Goal: Communication & Community: Answer question/provide support

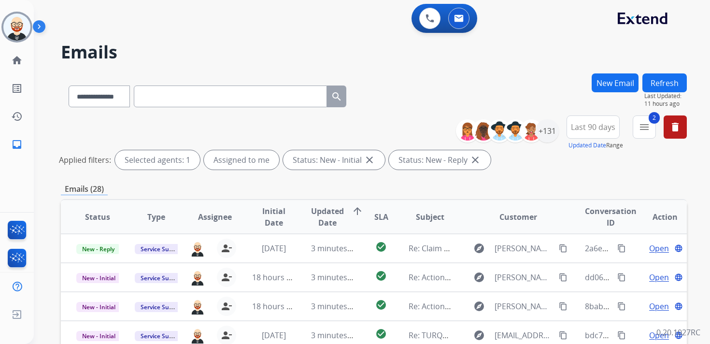
select select "**********"
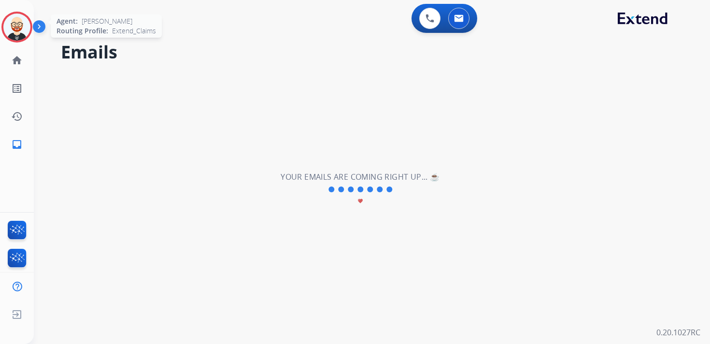
click at [19, 23] on img at bounding box center [16, 27] width 27 height 27
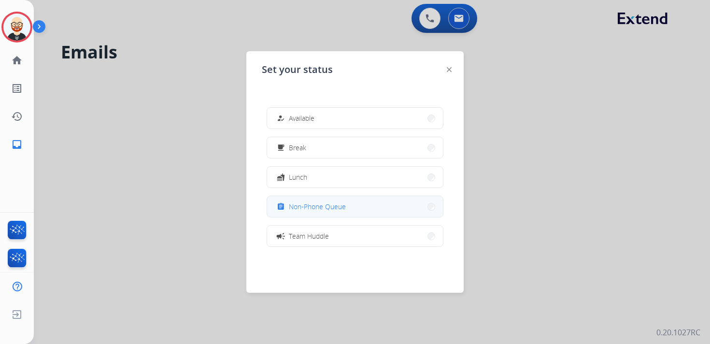
click at [311, 202] on span "Non-Phone Queue" at bounding box center [317, 206] width 57 height 10
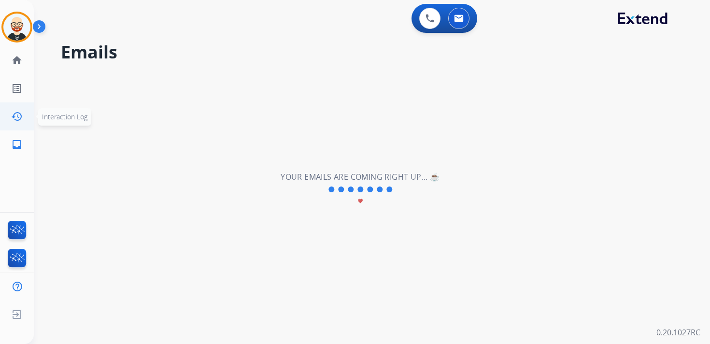
click at [14, 114] on mat-icon "history" at bounding box center [17, 117] width 12 height 12
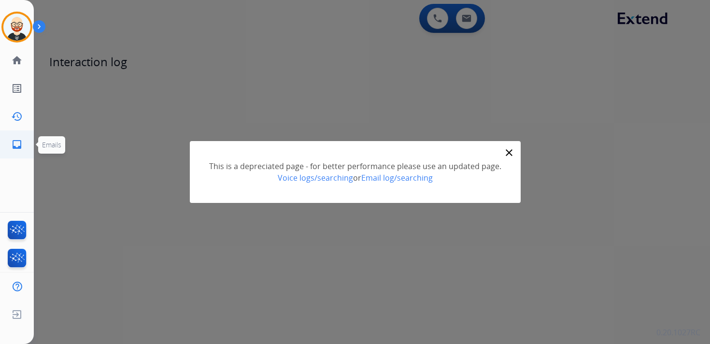
click at [25, 143] on link "inbox Emails" at bounding box center [16, 144] width 27 height 27
select select "**********"
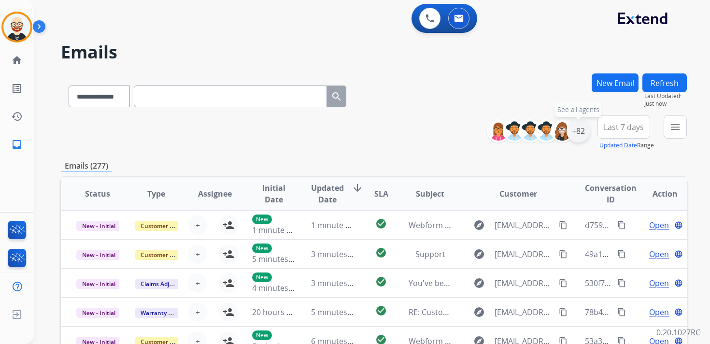
click at [575, 134] on div "+82" at bounding box center [577, 130] width 23 height 23
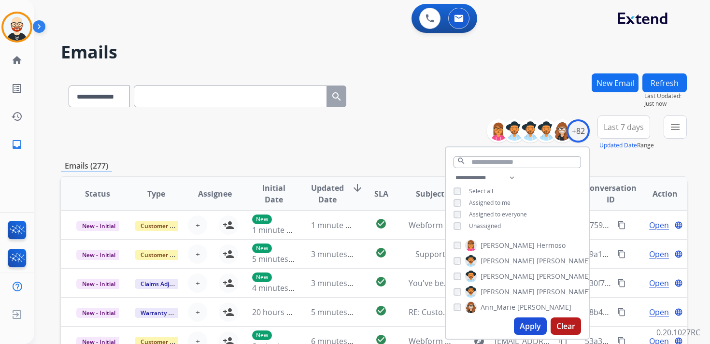
click at [495, 224] on span "Unassigned" at bounding box center [485, 226] width 32 height 8
click at [532, 324] on button "Apply" at bounding box center [530, 325] width 33 height 17
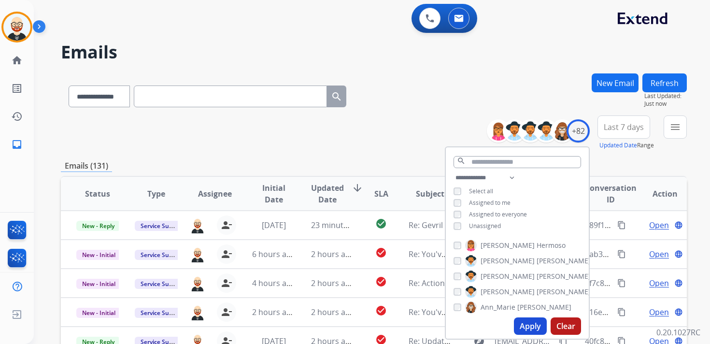
click at [627, 132] on button "Last 7 days" at bounding box center [623, 126] width 53 height 23
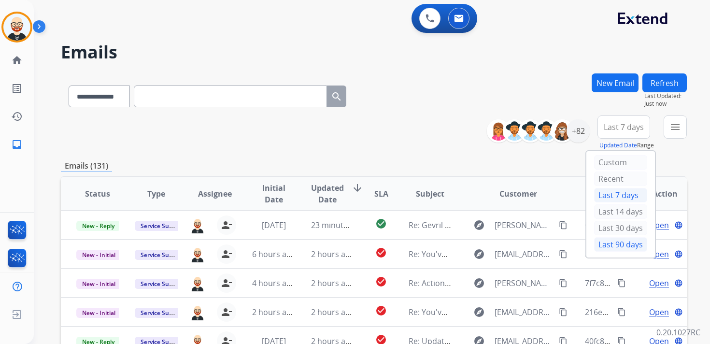
click at [616, 240] on div "Last 90 days" at bounding box center [620, 244] width 53 height 14
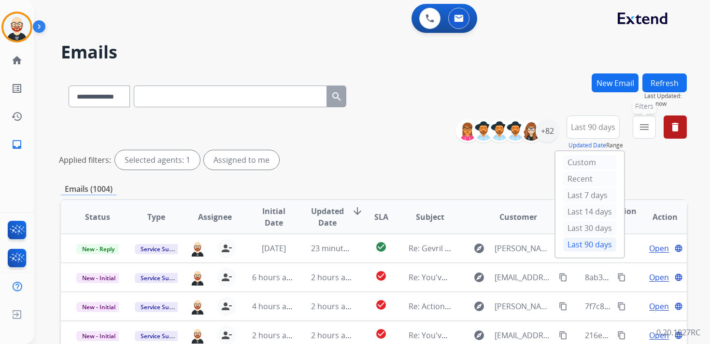
click at [635, 135] on button "menu Filters" at bounding box center [644, 126] width 23 height 23
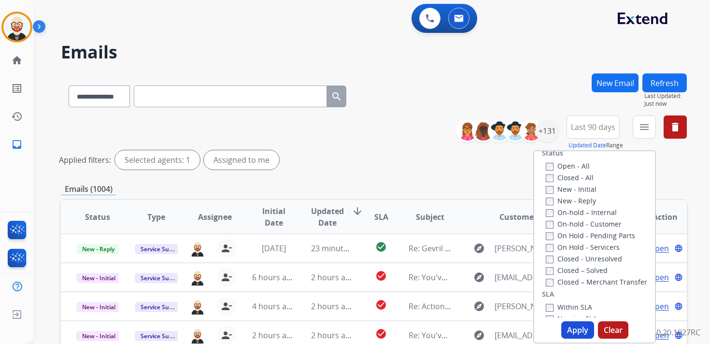
scroll to position [140, 0]
click at [556, 191] on label "New - Initial" at bounding box center [571, 187] width 51 height 9
click at [556, 199] on label "New - Reply" at bounding box center [571, 198] width 50 height 9
click at [580, 329] on button "Apply" at bounding box center [577, 329] width 33 height 17
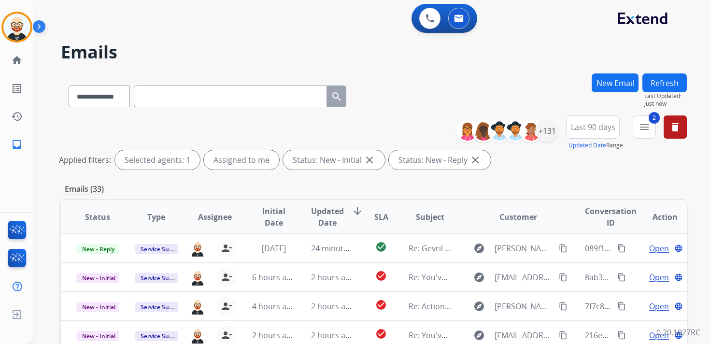
click at [327, 215] on span "Updated Date" at bounding box center [327, 216] width 33 height 23
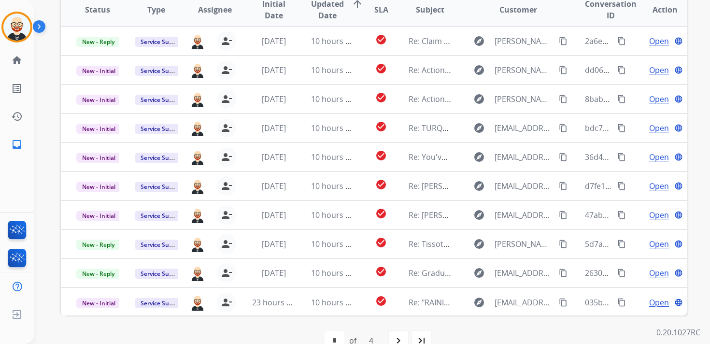
scroll to position [204, 0]
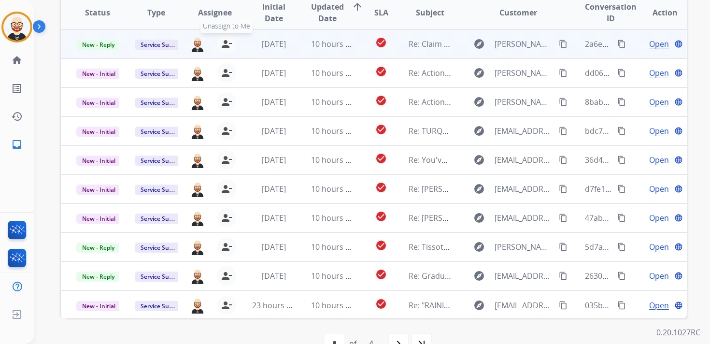
click at [226, 46] on mat-icon "person_remove" at bounding box center [227, 44] width 12 height 12
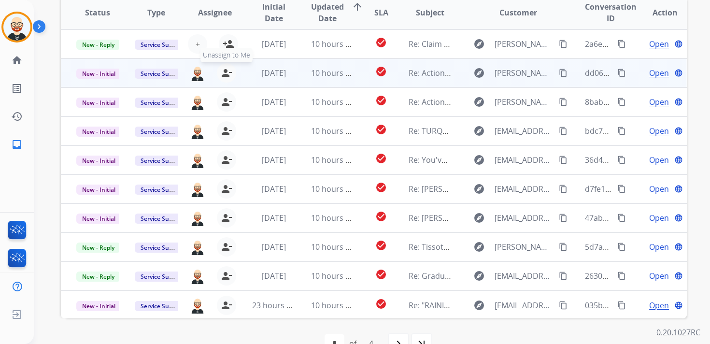
click at [226, 71] on mat-icon "person_remove" at bounding box center [227, 73] width 12 height 12
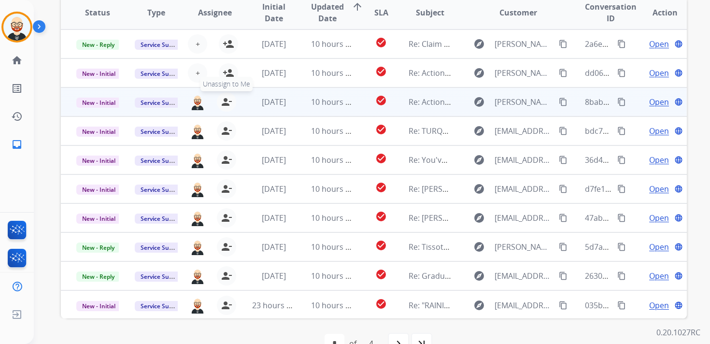
click at [229, 104] on mat-icon "person_remove" at bounding box center [227, 102] width 12 height 12
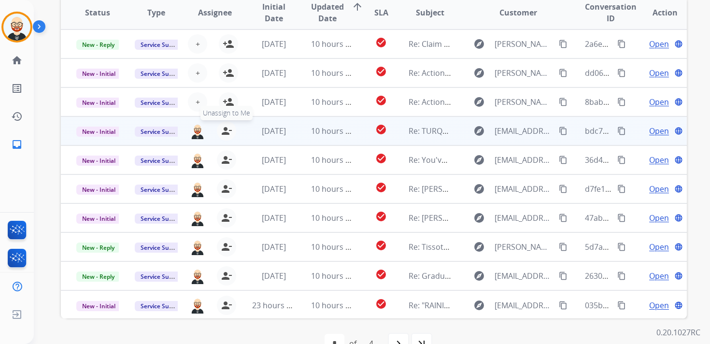
click at [226, 129] on mat-icon "person_remove" at bounding box center [227, 131] width 12 height 12
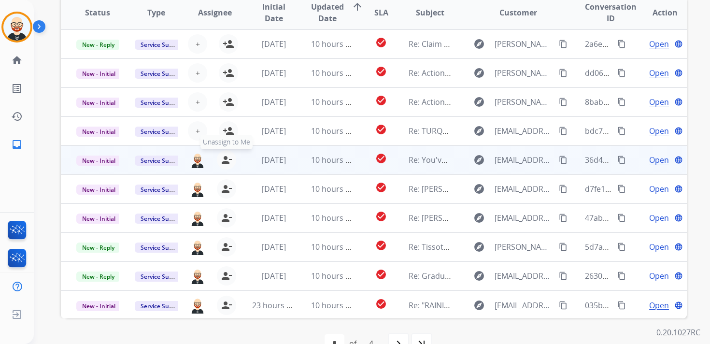
click at [226, 160] on mat-icon "person_remove" at bounding box center [227, 160] width 12 height 12
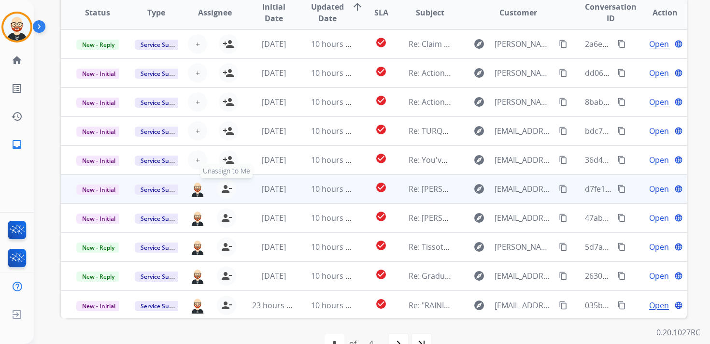
click at [226, 191] on mat-icon "person_remove" at bounding box center [227, 189] width 12 height 12
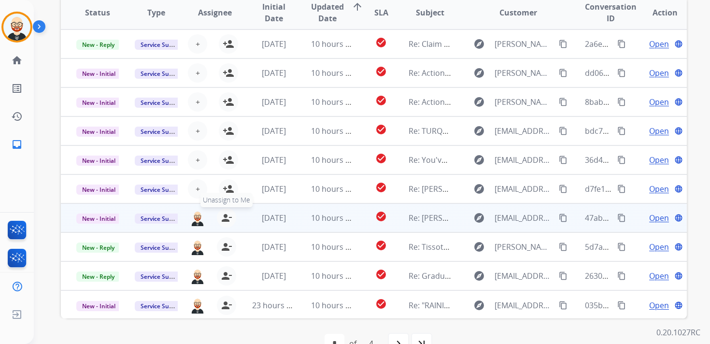
click at [224, 221] on mat-icon "person_remove" at bounding box center [227, 218] width 12 height 12
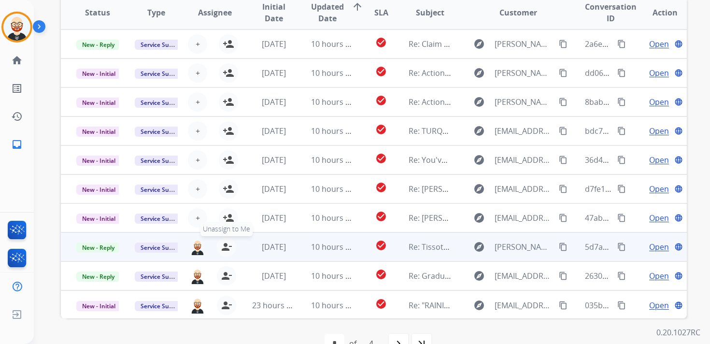
click at [224, 246] on mat-icon "person_remove" at bounding box center [227, 247] width 12 height 12
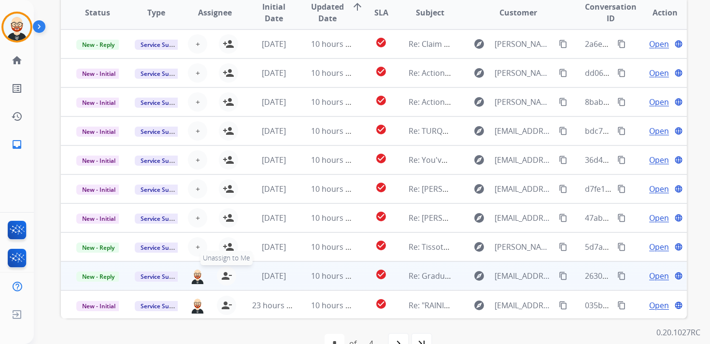
click at [225, 277] on mat-icon "person_remove" at bounding box center [227, 276] width 12 height 12
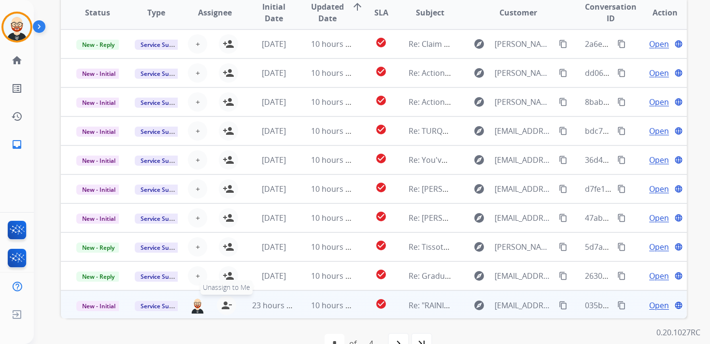
click at [228, 311] on button "person_remove [PERSON_NAME] to Me" at bounding box center [226, 305] width 19 height 19
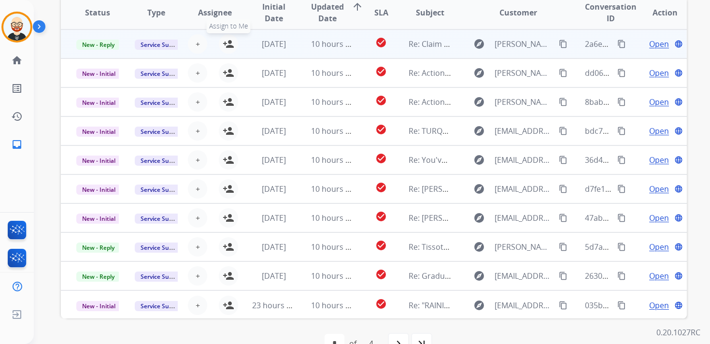
click at [227, 42] on mat-icon "person_add" at bounding box center [229, 44] width 12 height 12
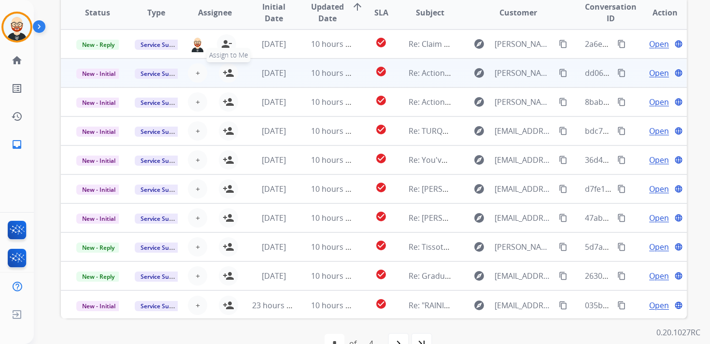
click at [227, 71] on mat-icon "person_add" at bounding box center [229, 73] width 12 height 12
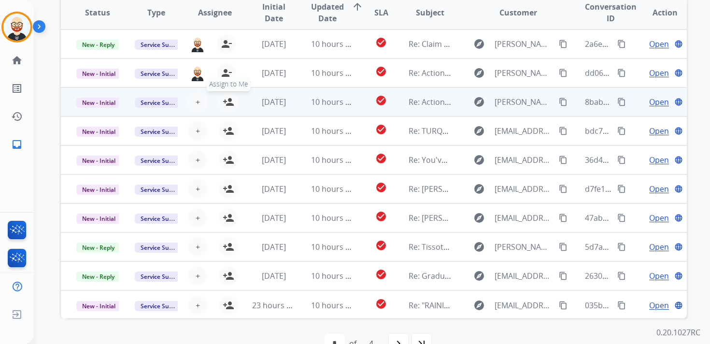
click at [228, 106] on mat-icon "person_add" at bounding box center [229, 102] width 12 height 12
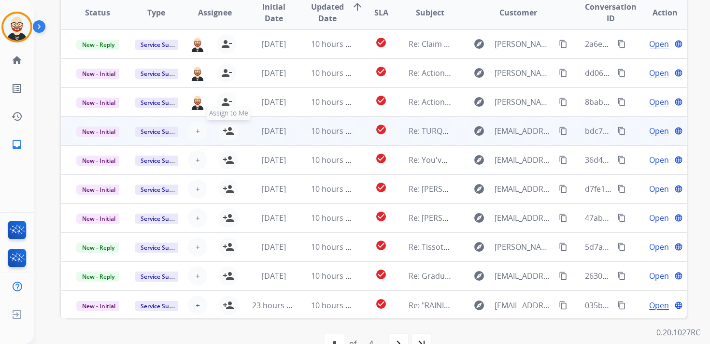
click at [228, 135] on mat-icon "person_add" at bounding box center [229, 131] width 12 height 12
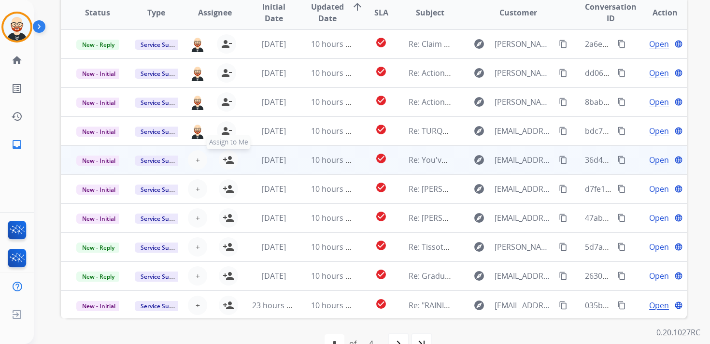
click at [228, 159] on mat-icon "person_add" at bounding box center [229, 160] width 12 height 12
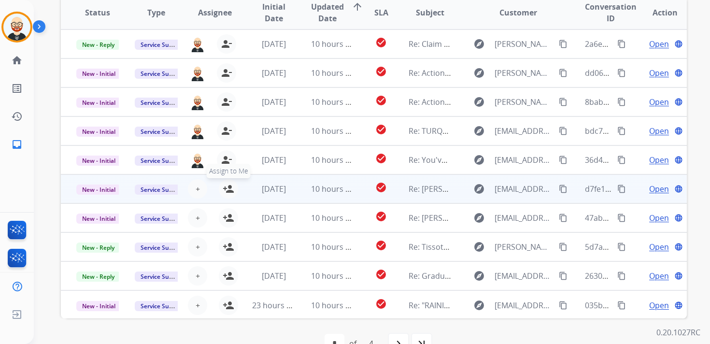
click at [228, 188] on mat-icon "person_add" at bounding box center [229, 189] width 12 height 12
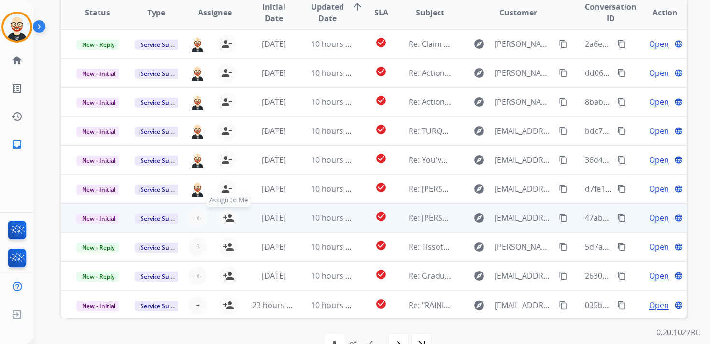
click at [228, 216] on mat-icon "person_add" at bounding box center [229, 218] width 12 height 12
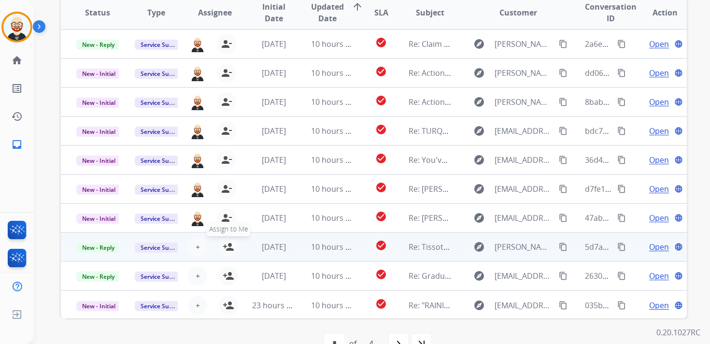
click at [225, 243] on mat-icon "person_add" at bounding box center [229, 247] width 12 height 12
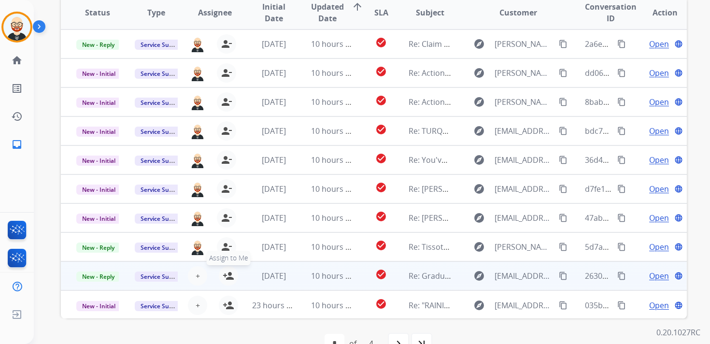
click at [226, 274] on mat-icon "person_add" at bounding box center [229, 276] width 12 height 12
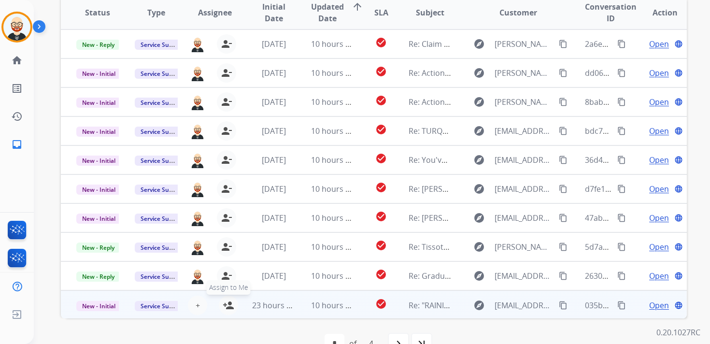
click at [229, 310] on mat-icon "person_add" at bounding box center [229, 305] width 12 height 12
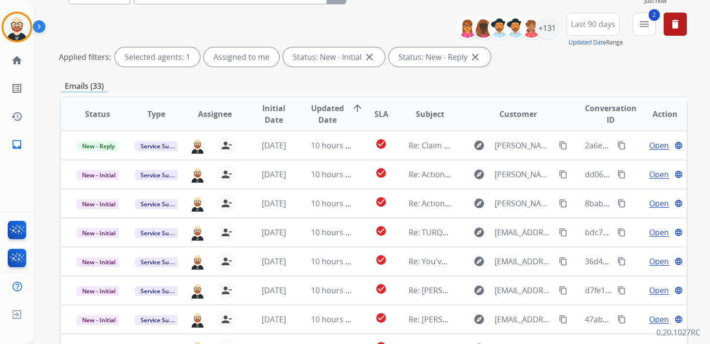
scroll to position [0, 0]
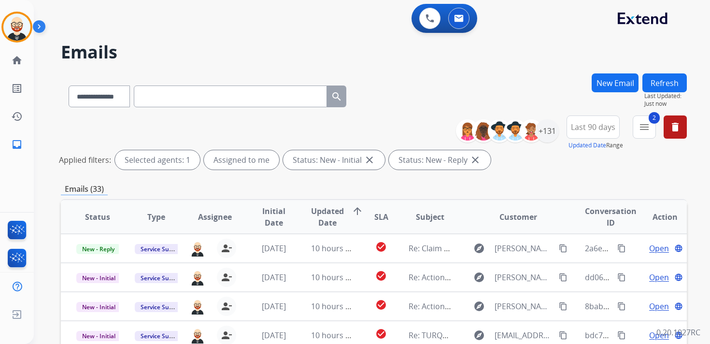
click at [668, 84] on button "Refresh" at bounding box center [664, 82] width 44 height 19
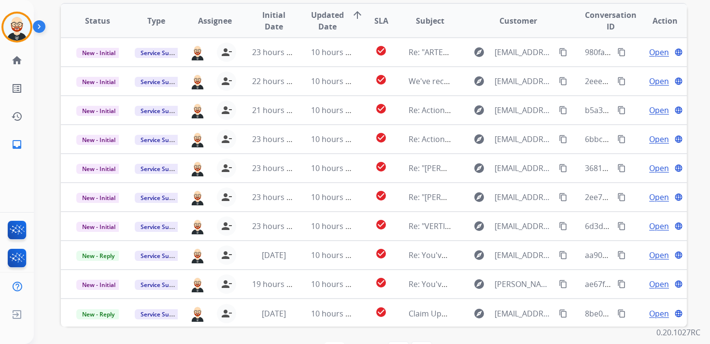
scroll to position [1, 0]
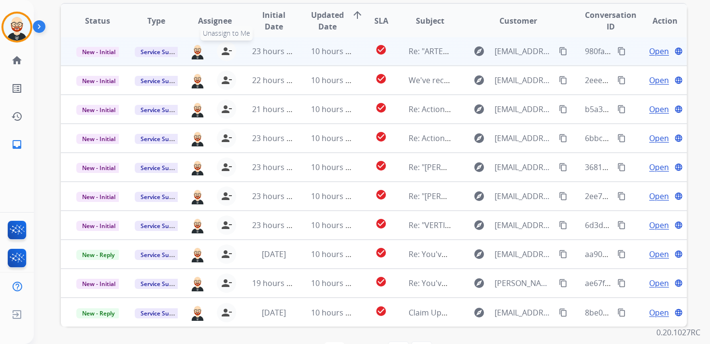
click at [227, 57] on mat-icon "person_remove" at bounding box center [227, 51] width 12 height 12
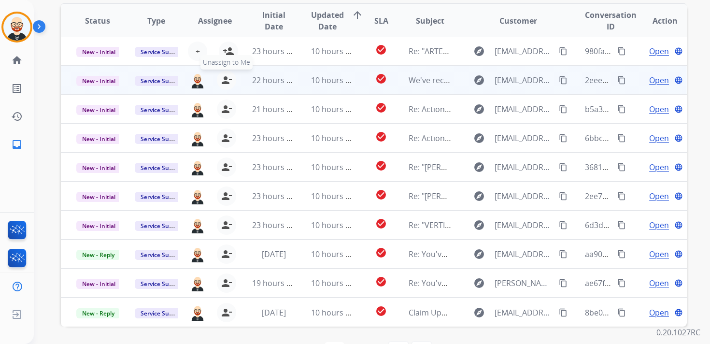
click at [227, 75] on mat-icon "person_remove" at bounding box center [227, 80] width 12 height 12
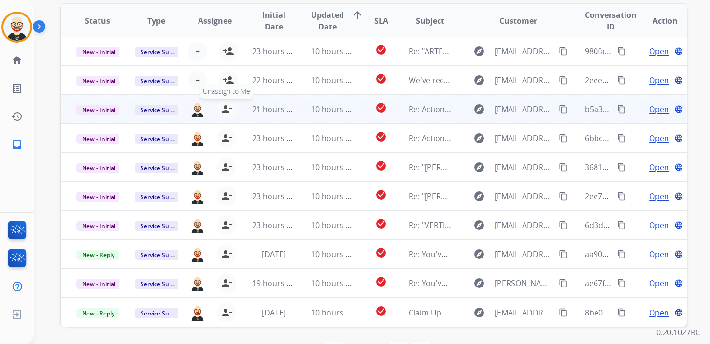
click at [226, 106] on mat-icon "person_remove" at bounding box center [227, 109] width 12 height 12
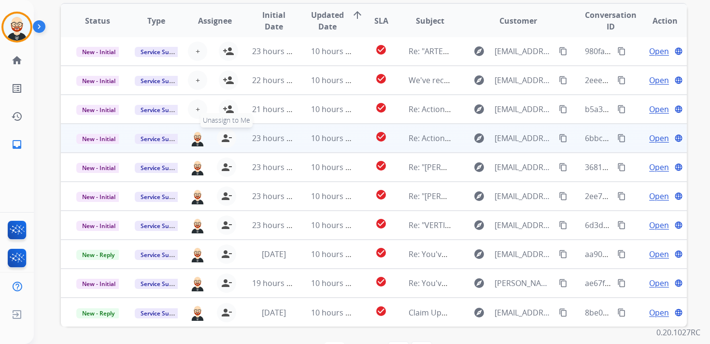
click at [225, 138] on mat-icon "person_remove" at bounding box center [227, 138] width 12 height 12
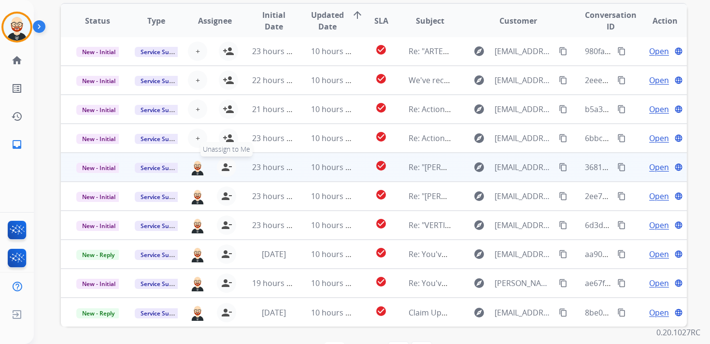
click at [225, 164] on mat-icon "person_remove" at bounding box center [227, 167] width 12 height 12
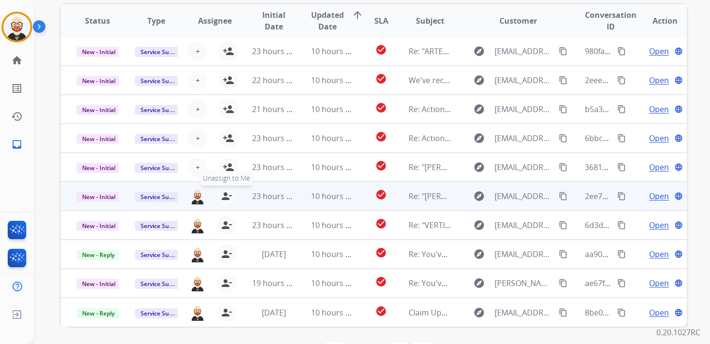
click at [224, 197] on mat-icon "person_remove" at bounding box center [227, 196] width 12 height 12
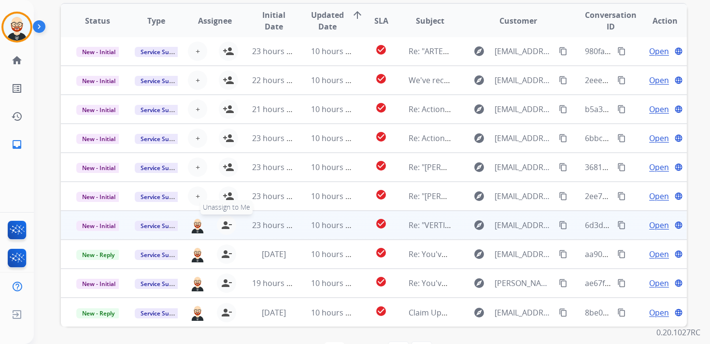
click at [224, 230] on mat-icon "person_remove" at bounding box center [227, 225] width 12 height 12
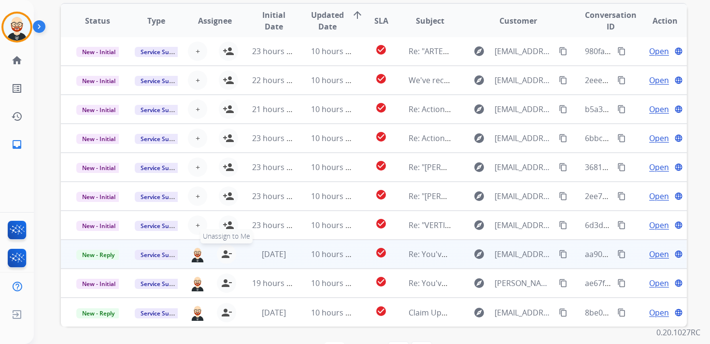
click at [225, 255] on mat-icon "person_remove" at bounding box center [227, 254] width 12 height 12
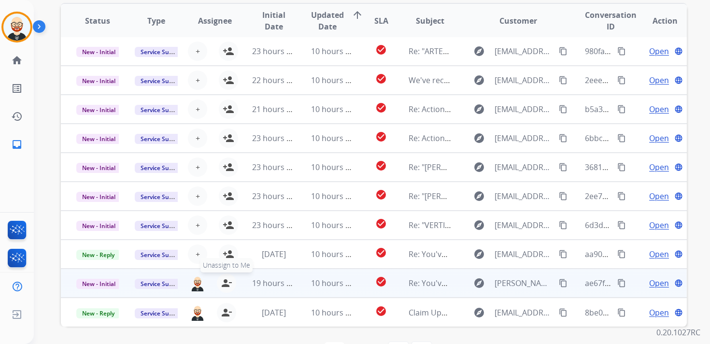
click at [225, 287] on mat-icon "person_remove" at bounding box center [227, 283] width 12 height 12
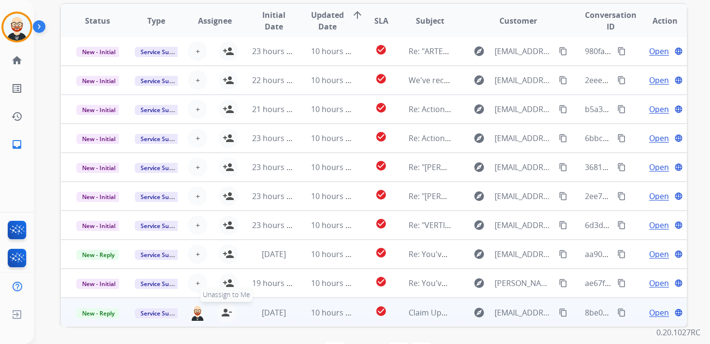
click at [225, 307] on mat-icon "person_remove" at bounding box center [227, 313] width 12 height 12
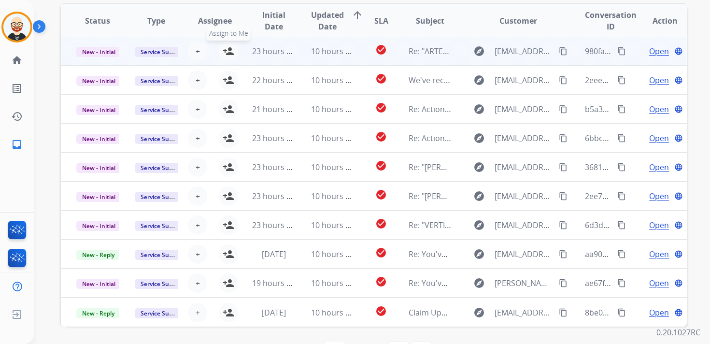
click at [231, 51] on mat-icon "person_add" at bounding box center [229, 51] width 12 height 12
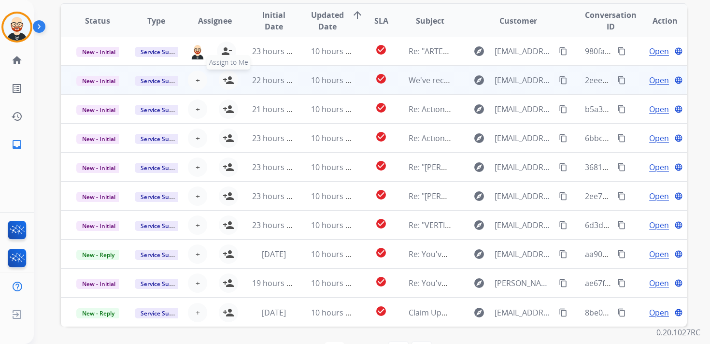
click at [228, 77] on mat-icon "person_add" at bounding box center [229, 80] width 12 height 12
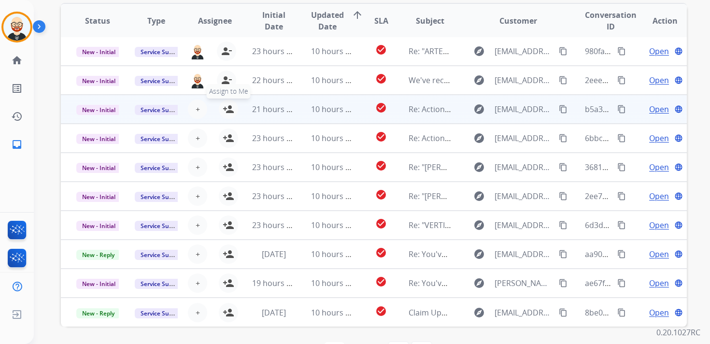
click at [227, 106] on mat-icon "person_add" at bounding box center [229, 109] width 12 height 12
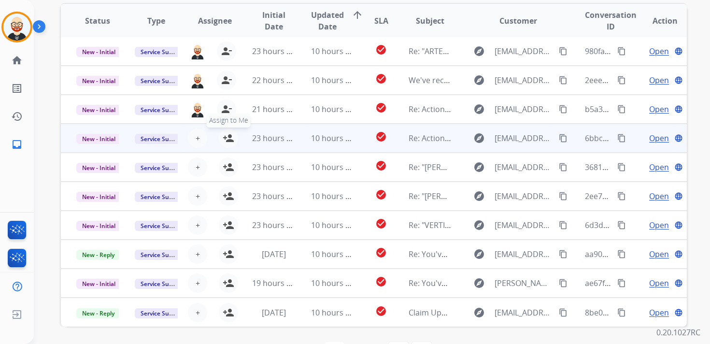
click at [227, 138] on mat-icon "person_add" at bounding box center [229, 138] width 12 height 12
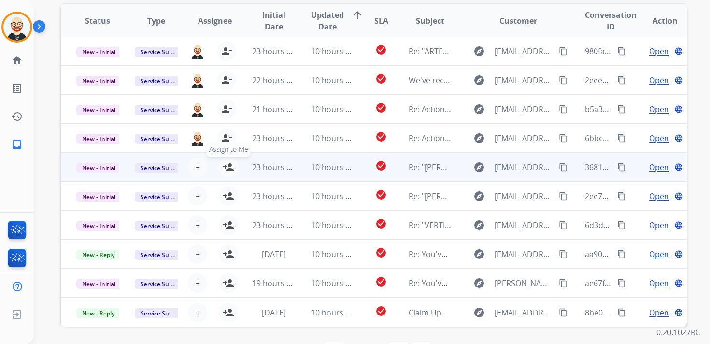
click at [226, 171] on mat-icon "person_add" at bounding box center [229, 167] width 12 height 12
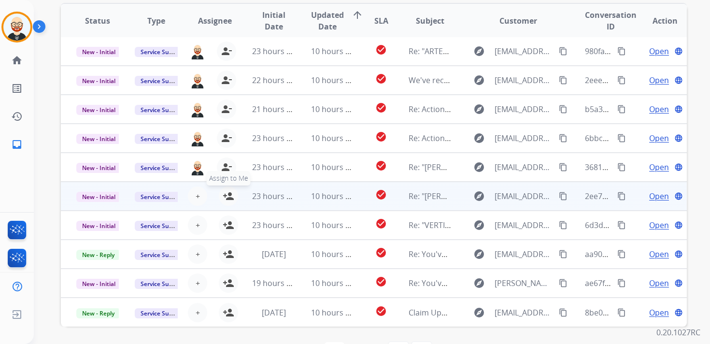
click at [228, 191] on mat-icon "person_add" at bounding box center [229, 196] width 12 height 12
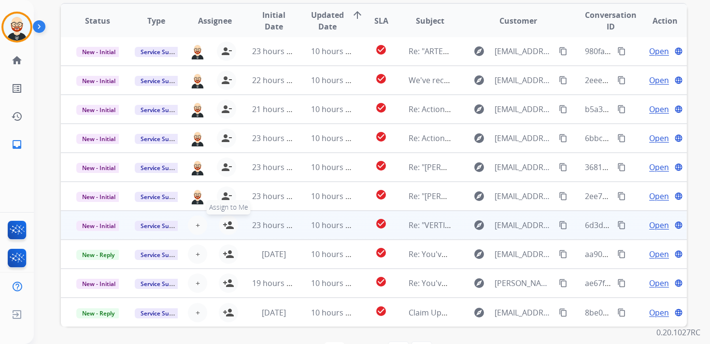
click at [227, 225] on mat-icon "person_add" at bounding box center [229, 225] width 12 height 12
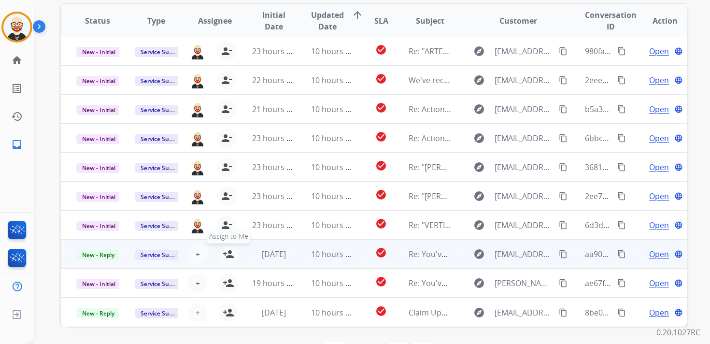
click at [227, 253] on mat-icon "person_add" at bounding box center [229, 254] width 12 height 12
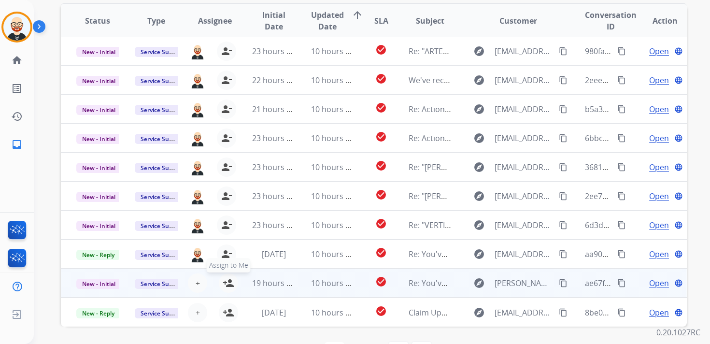
click at [227, 284] on mat-icon "person_add" at bounding box center [229, 283] width 12 height 12
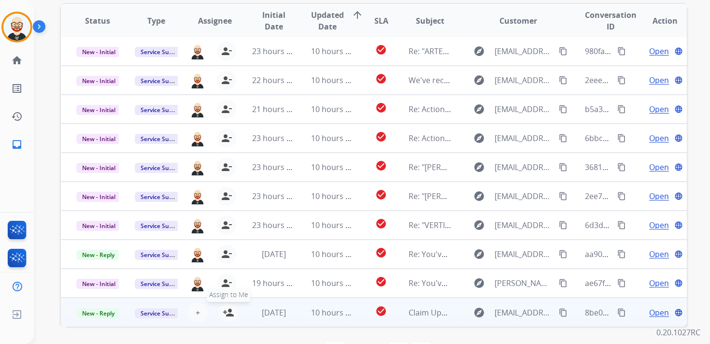
click at [227, 313] on mat-icon "person_add" at bounding box center [229, 313] width 12 height 12
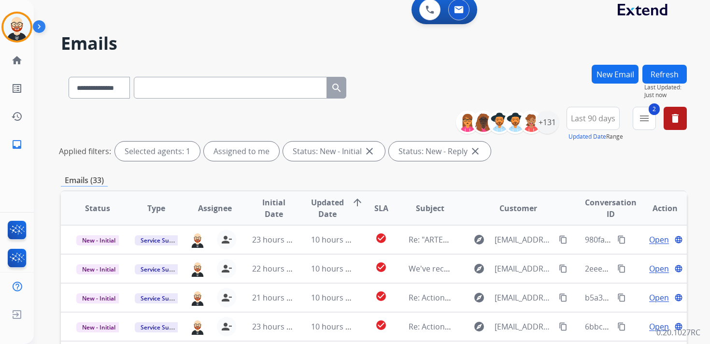
scroll to position [0, 0]
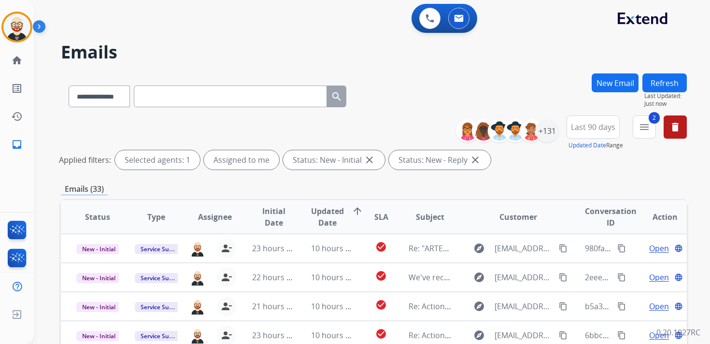
click at [650, 82] on button "Refresh" at bounding box center [664, 82] width 44 height 19
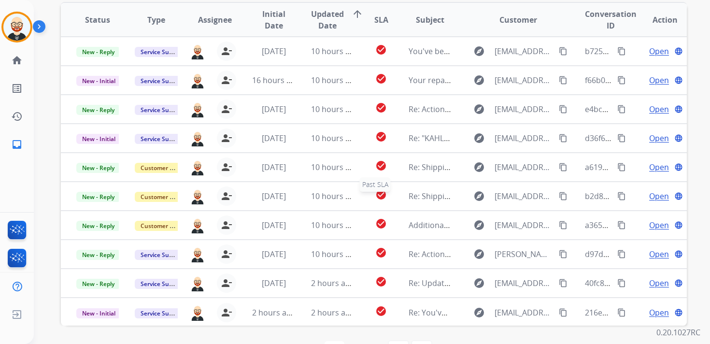
scroll to position [194, 0]
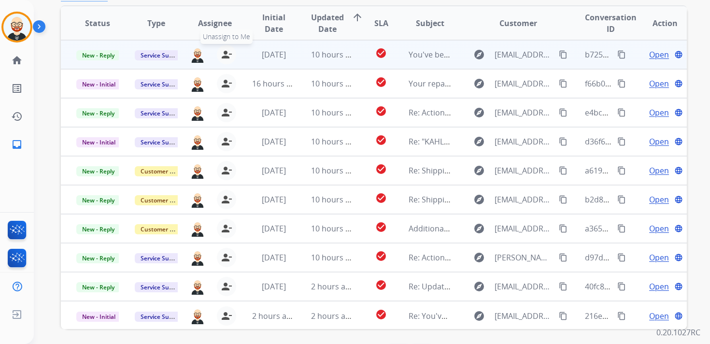
click at [228, 56] on mat-icon "person_remove" at bounding box center [227, 55] width 12 height 12
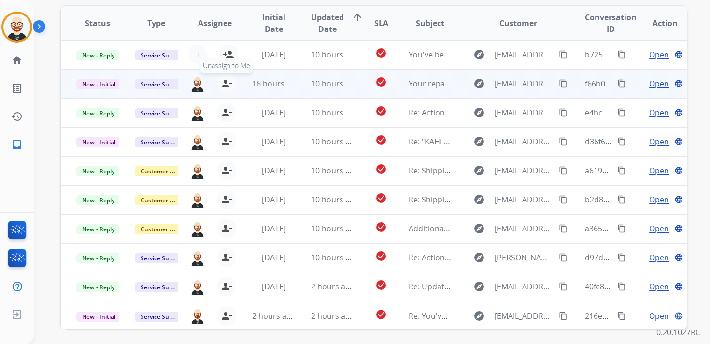
click at [226, 83] on mat-icon "person_remove" at bounding box center [227, 84] width 12 height 12
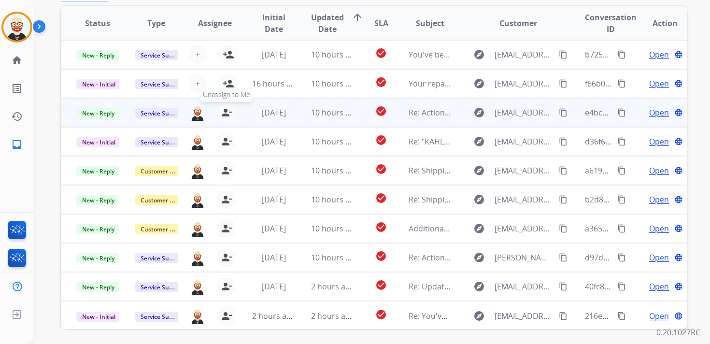
click at [225, 112] on mat-icon "person_remove" at bounding box center [227, 113] width 12 height 12
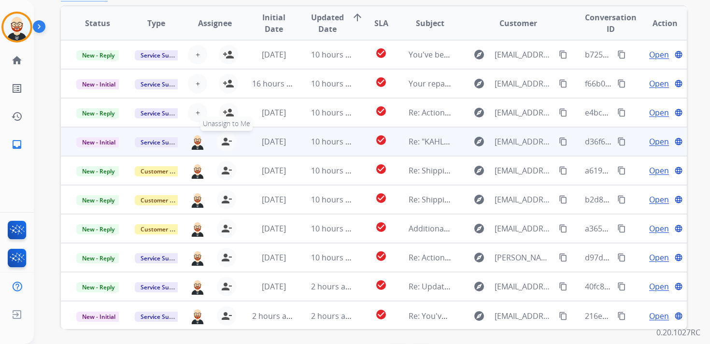
click at [224, 143] on mat-icon "person_remove" at bounding box center [227, 142] width 12 height 12
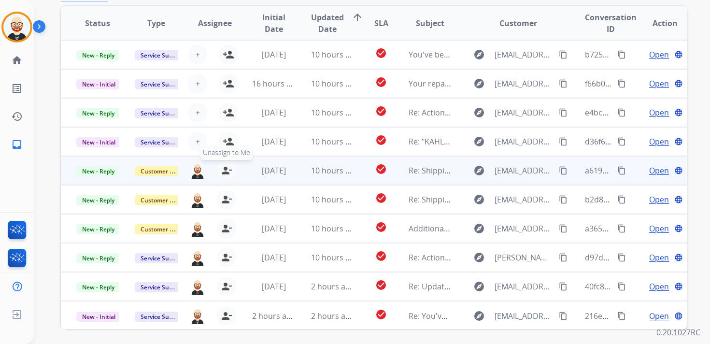
click at [224, 175] on mat-icon "person_remove" at bounding box center [227, 171] width 12 height 12
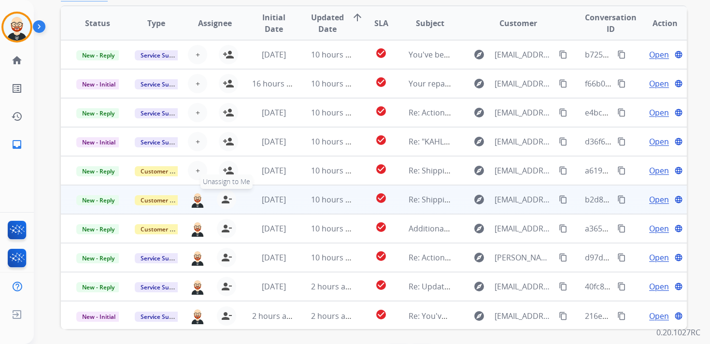
click at [225, 206] on button "person_remove [PERSON_NAME] to Me" at bounding box center [226, 199] width 19 height 19
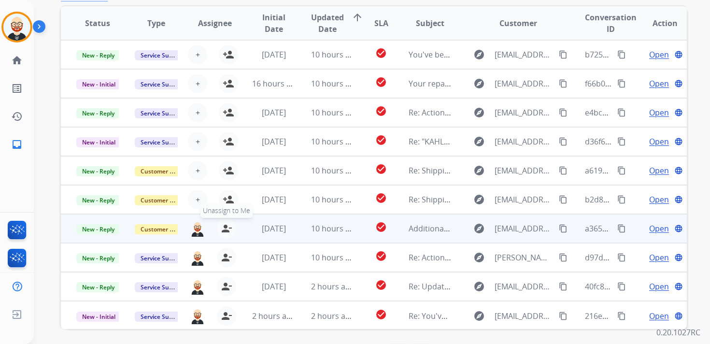
click at [225, 225] on mat-icon "person_remove" at bounding box center [227, 229] width 12 height 12
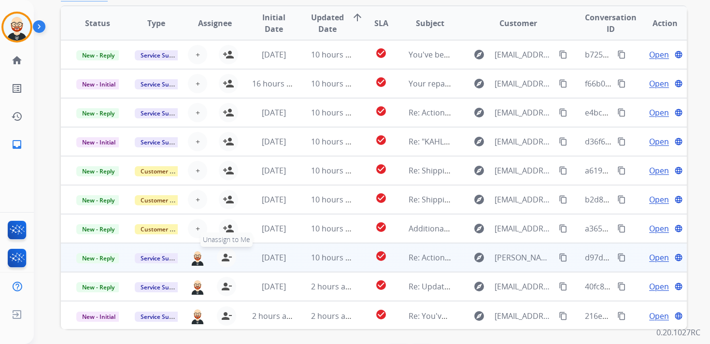
click at [225, 255] on mat-icon "person_remove" at bounding box center [227, 258] width 12 height 12
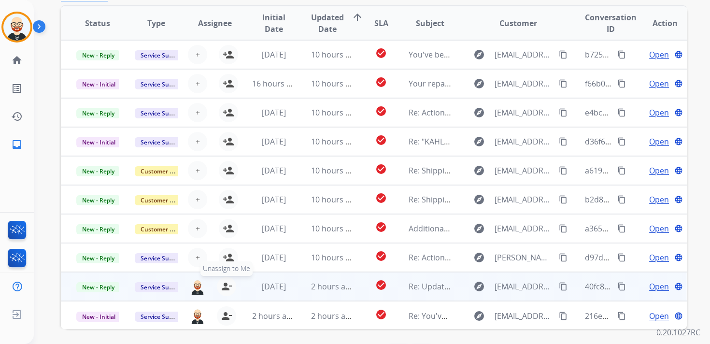
click at [225, 283] on mat-icon "person_remove" at bounding box center [227, 287] width 12 height 12
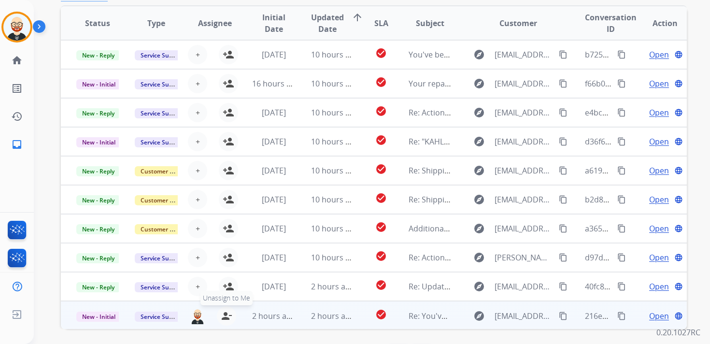
click at [224, 314] on mat-icon "person_remove" at bounding box center [227, 316] width 12 height 12
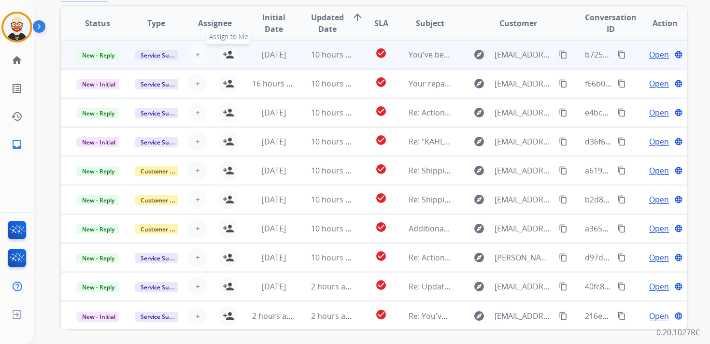
click at [226, 53] on mat-icon "person_add" at bounding box center [229, 55] width 12 height 12
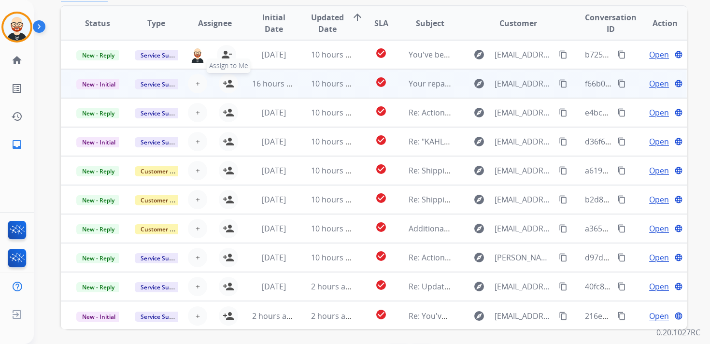
click at [226, 80] on mat-icon "person_add" at bounding box center [229, 84] width 12 height 12
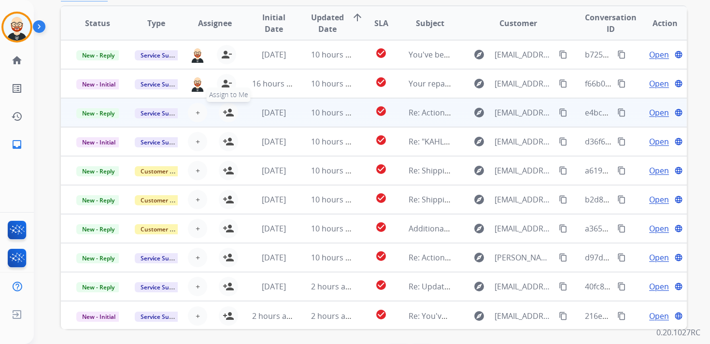
click at [227, 118] on mat-icon "person_add" at bounding box center [229, 113] width 12 height 12
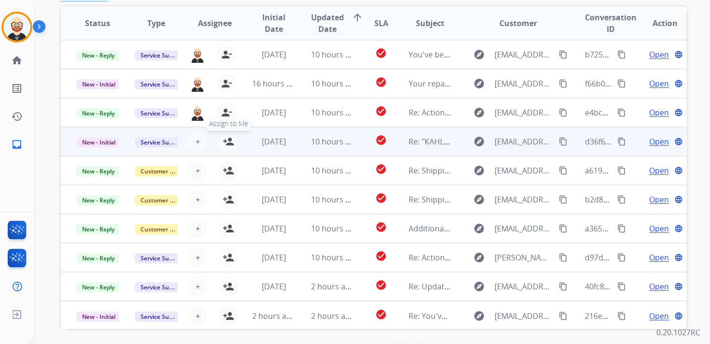
click at [229, 143] on mat-icon "person_add" at bounding box center [229, 142] width 12 height 12
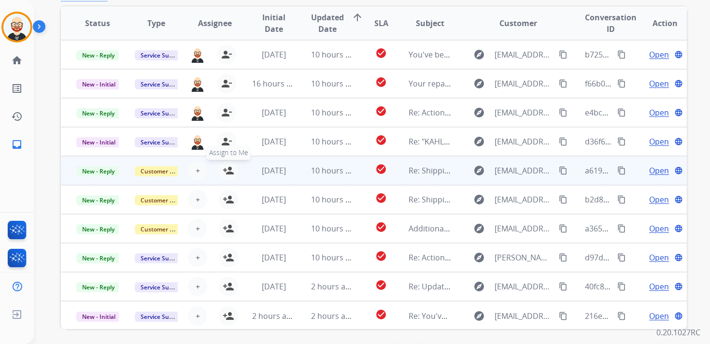
click at [227, 167] on mat-icon "person_add" at bounding box center [229, 171] width 12 height 12
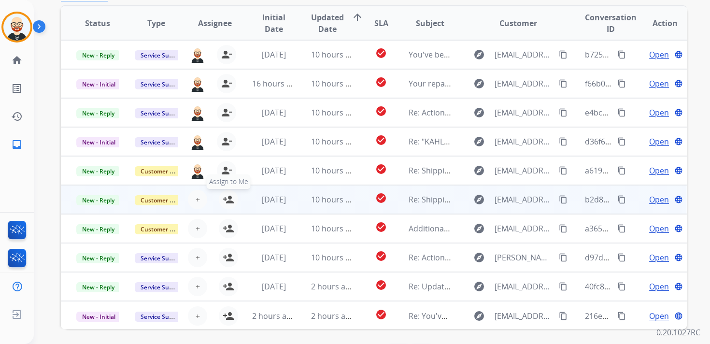
click at [227, 197] on mat-icon "person_add" at bounding box center [229, 200] width 12 height 12
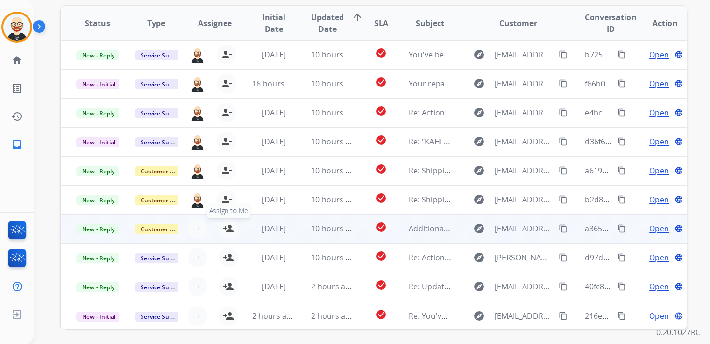
click at [229, 230] on mat-icon "person_add" at bounding box center [229, 229] width 12 height 12
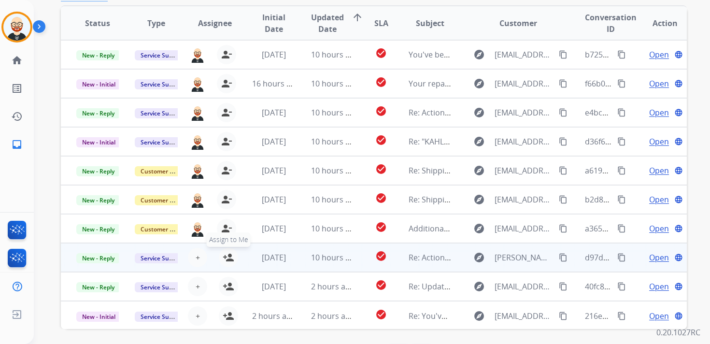
click at [228, 257] on mat-icon "person_add" at bounding box center [229, 258] width 12 height 12
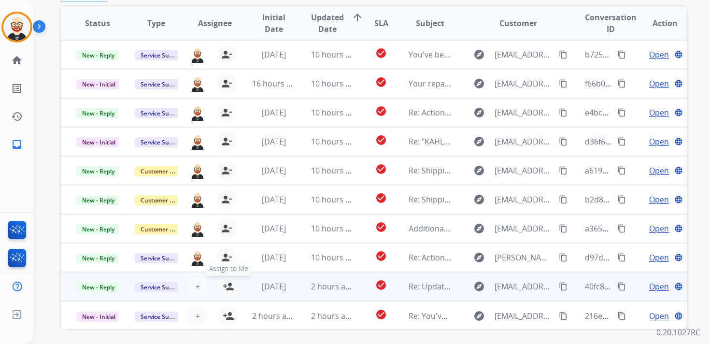
click at [228, 284] on mat-icon "person_add" at bounding box center [229, 287] width 12 height 12
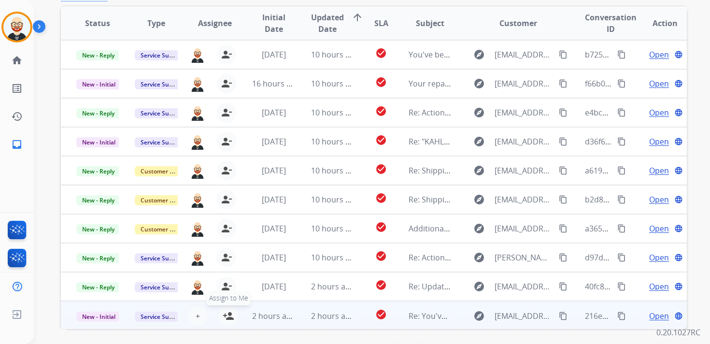
click at [228, 311] on mat-icon "person_add" at bounding box center [229, 316] width 12 height 12
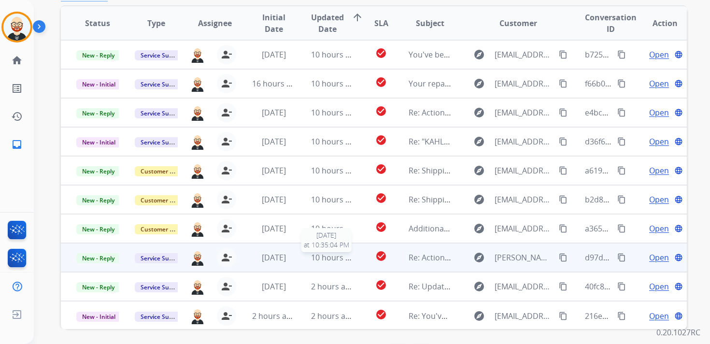
scroll to position [0, 0]
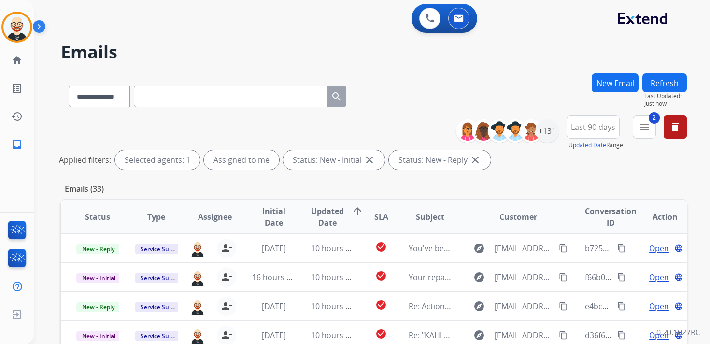
click at [658, 82] on button "Refresh" at bounding box center [664, 82] width 44 height 19
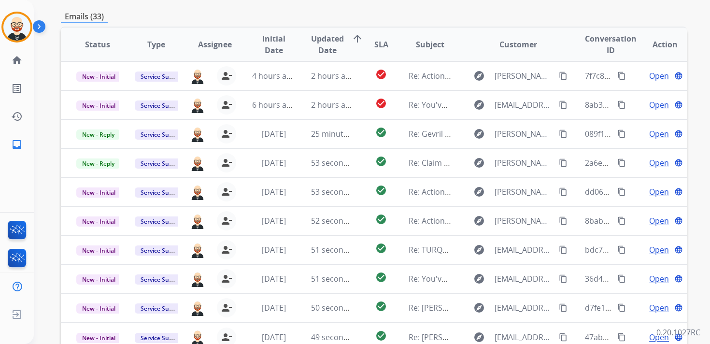
scroll to position [173, 0]
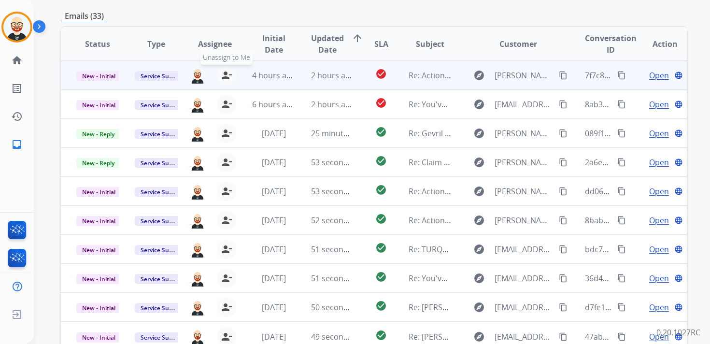
click at [224, 74] on mat-icon "person_remove" at bounding box center [227, 76] width 12 height 12
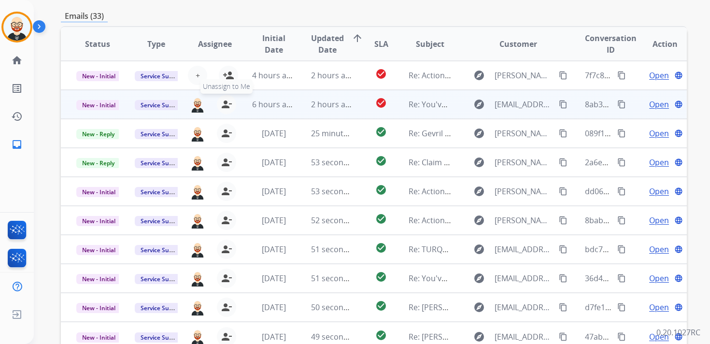
click at [224, 108] on mat-icon "person_remove" at bounding box center [227, 105] width 12 height 12
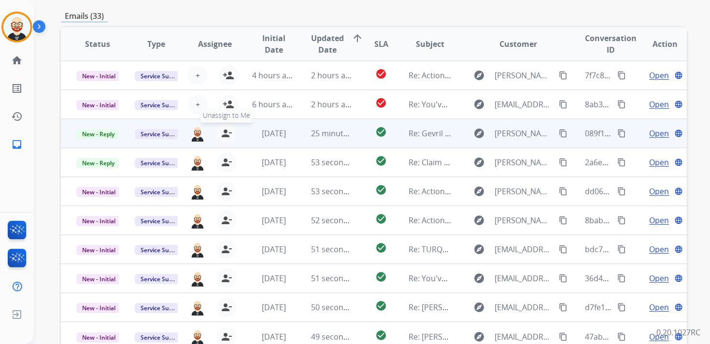
click at [226, 132] on mat-icon "person_remove" at bounding box center [227, 133] width 12 height 12
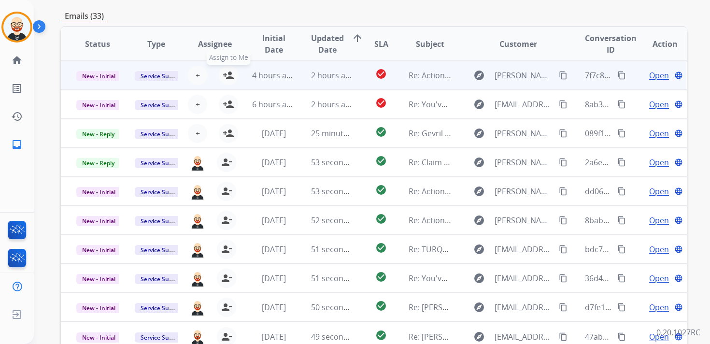
click at [227, 70] on mat-icon "person_add" at bounding box center [229, 76] width 12 height 12
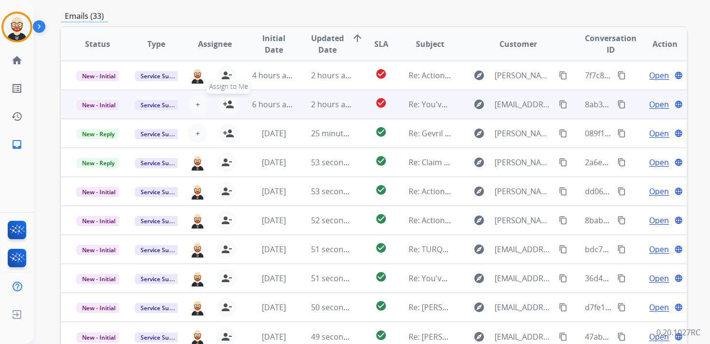
click at [227, 101] on mat-icon "person_add" at bounding box center [229, 105] width 12 height 12
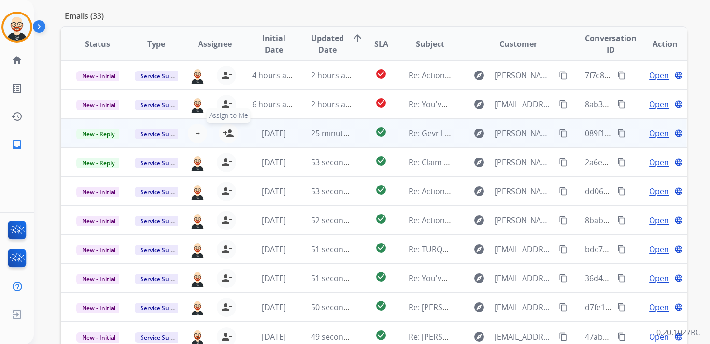
click at [227, 129] on mat-icon "person_add" at bounding box center [229, 133] width 12 height 12
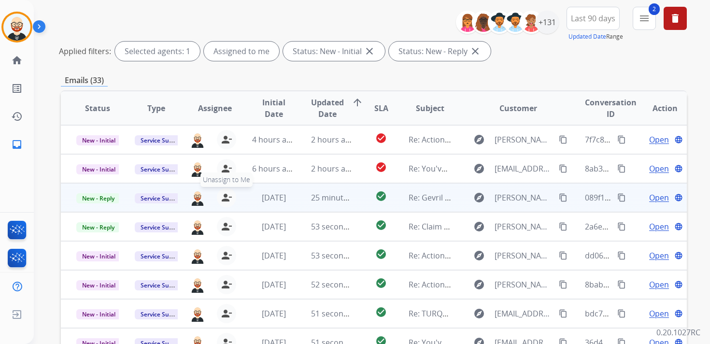
scroll to position [0, 0]
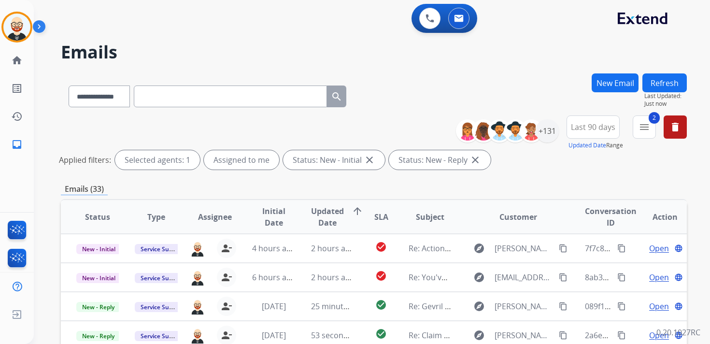
click at [674, 85] on button "Refresh" at bounding box center [664, 82] width 44 height 19
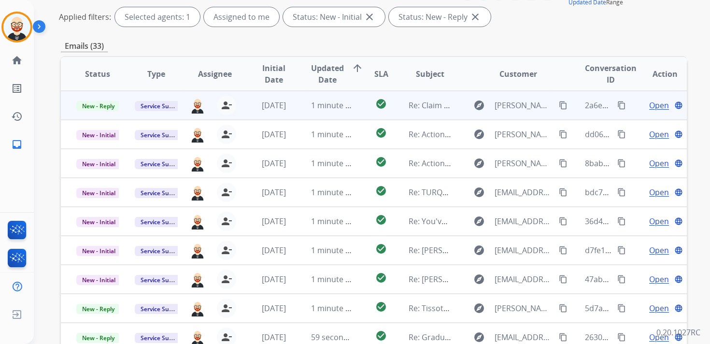
scroll to position [145, 0]
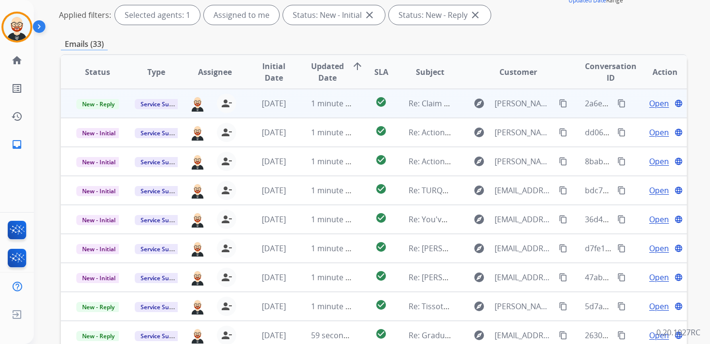
click at [653, 101] on span "Open" at bounding box center [659, 104] width 20 height 12
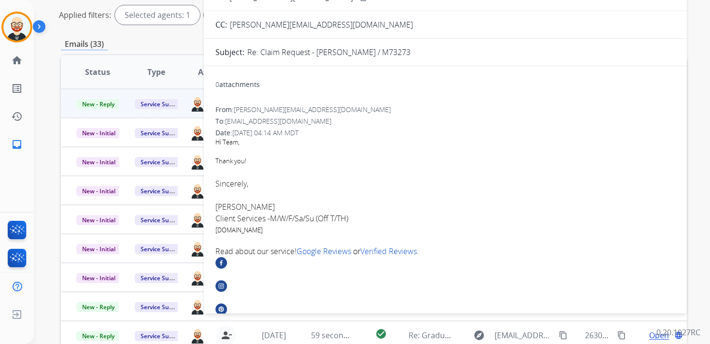
scroll to position [0, 0]
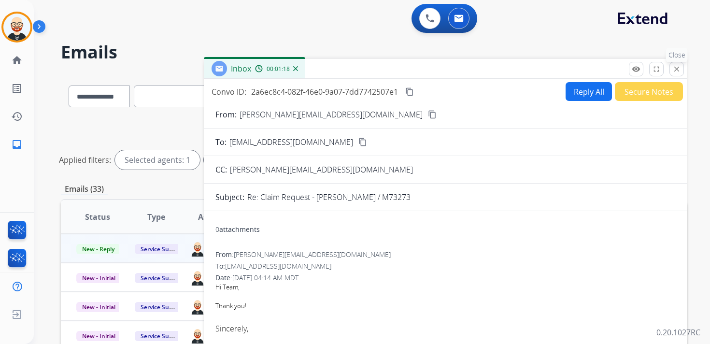
click at [673, 72] on mat-icon "close" at bounding box center [676, 69] width 9 height 9
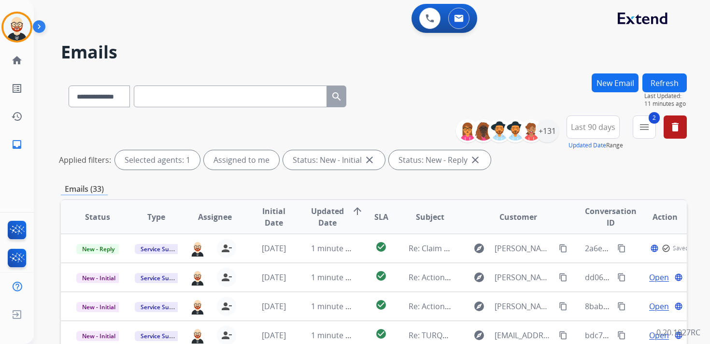
click at [187, 98] on input "text" at bounding box center [230, 96] width 193 height 22
paste input "**********"
type input "**********"
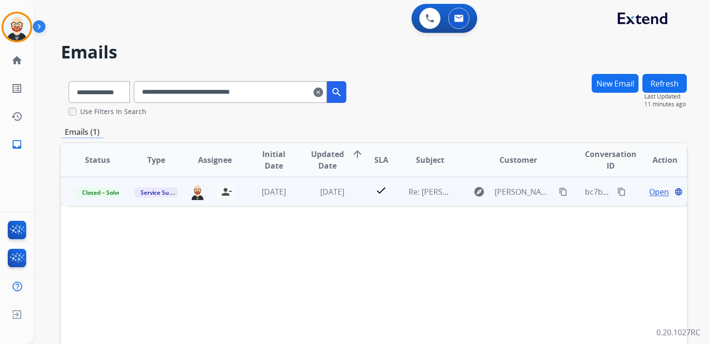
click at [649, 193] on span "Open" at bounding box center [659, 192] width 20 height 12
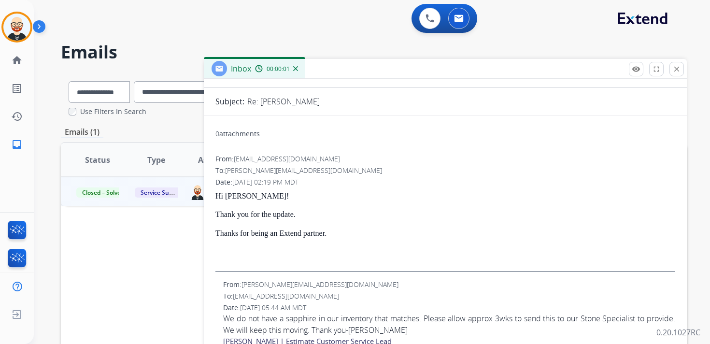
scroll to position [77, 0]
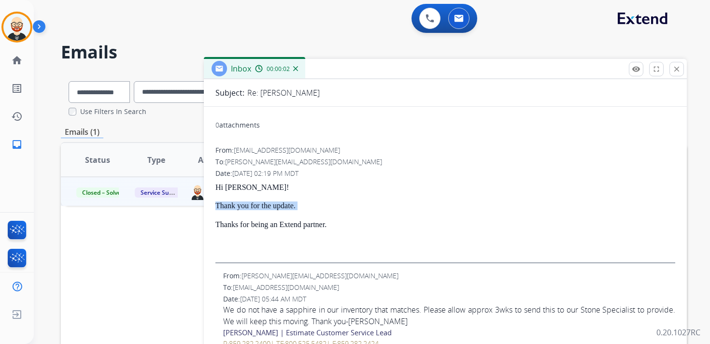
drag, startPoint x: 363, startPoint y: 217, endPoint x: 229, endPoint y: 190, distance: 137.0
click at [229, 190] on div "Hi [PERSON_NAME]! Thank you for the update. Thanks for being an Extend partner." at bounding box center [445, 223] width 460 height 80
click at [277, 210] on p "Thank you for the update." at bounding box center [445, 205] width 460 height 9
drag, startPoint x: 342, startPoint y: 227, endPoint x: 211, endPoint y: 187, distance: 137.9
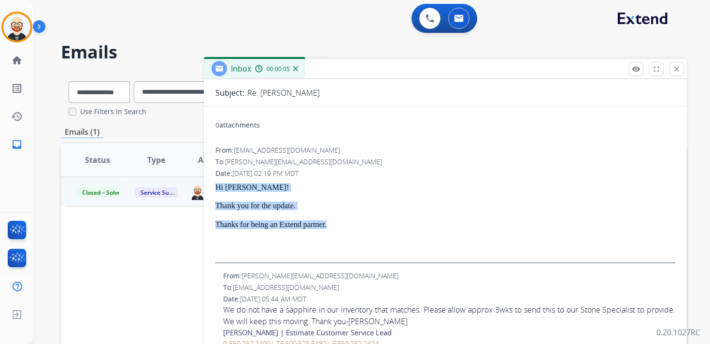
copy div "Hi [PERSON_NAME]! Thank you for the update. Thanks for being an Extend partner."
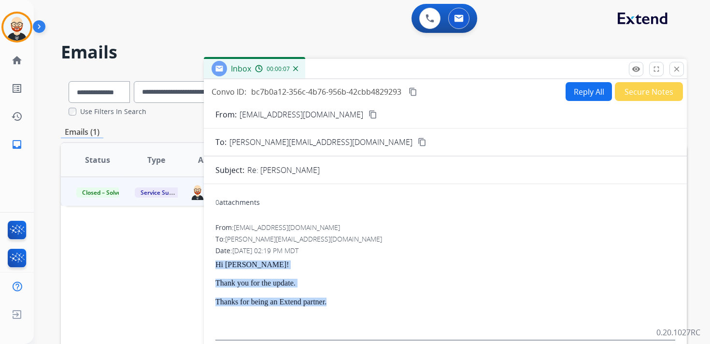
click at [579, 92] on button "Reply All" at bounding box center [589, 91] width 46 height 19
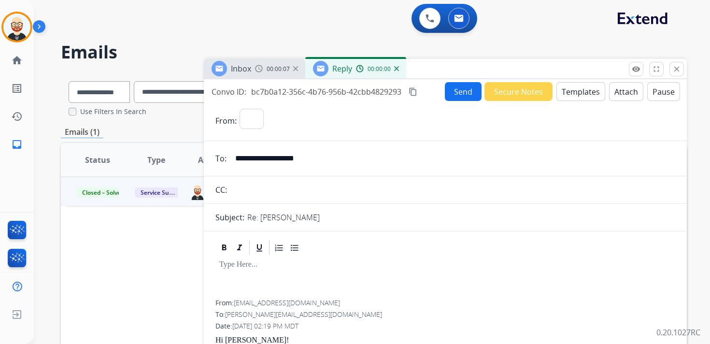
select select "**********"
click at [261, 269] on div at bounding box center [445, 277] width 460 height 43
paste div
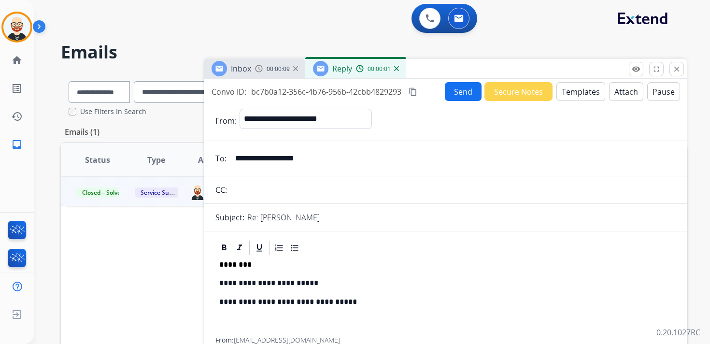
click at [254, 277] on div "**********" at bounding box center [445, 296] width 460 height 81
click at [459, 88] on button "Send" at bounding box center [463, 91] width 37 height 19
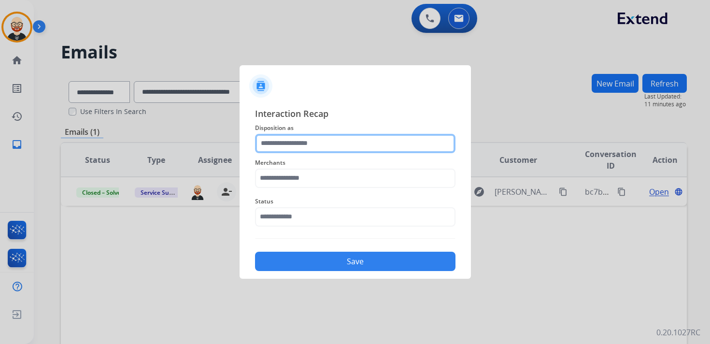
click at [323, 143] on input "text" at bounding box center [355, 143] width 200 height 19
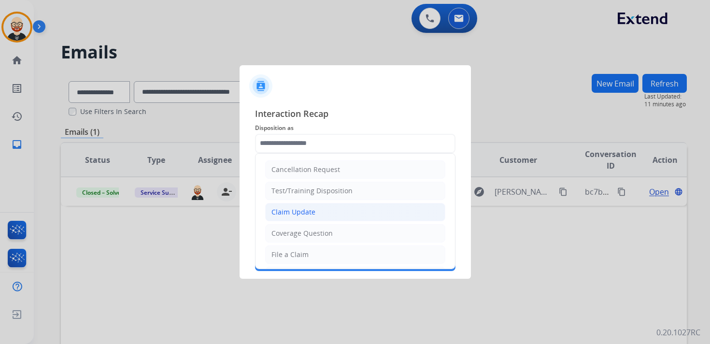
click at [311, 212] on div "Claim Update" at bounding box center [293, 212] width 44 height 10
type input "**********"
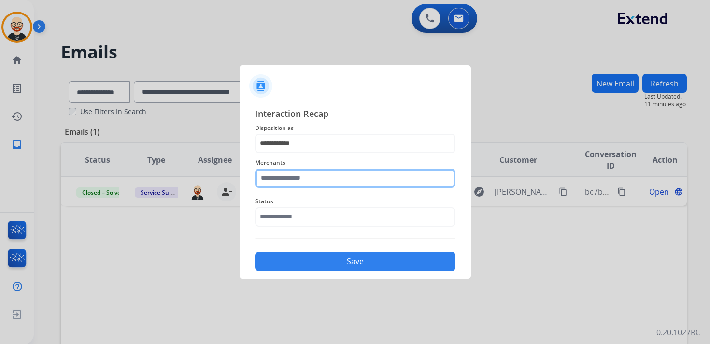
click at [283, 174] on input "text" at bounding box center [355, 178] width 200 height 19
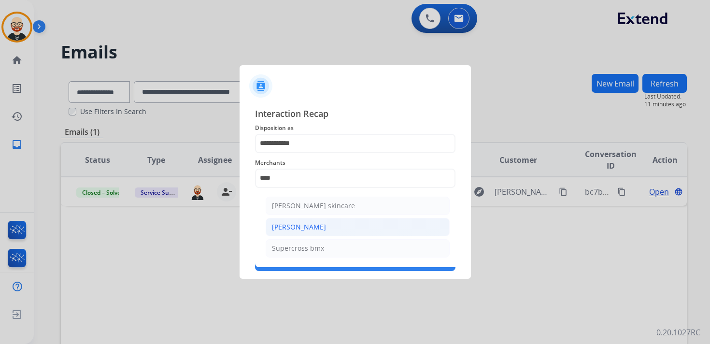
click at [293, 229] on div "[PERSON_NAME]" at bounding box center [299, 227] width 54 height 10
type input "**********"
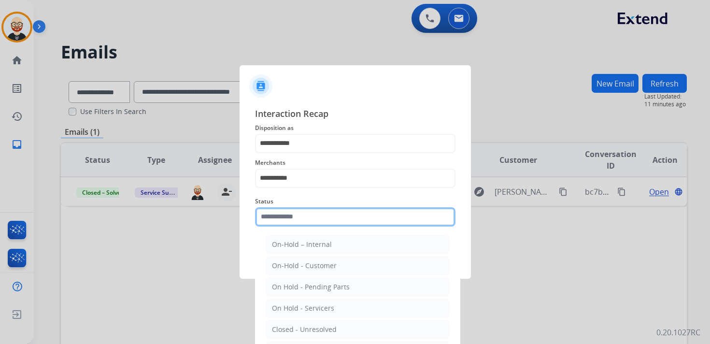
click at [287, 215] on input "text" at bounding box center [355, 216] width 200 height 19
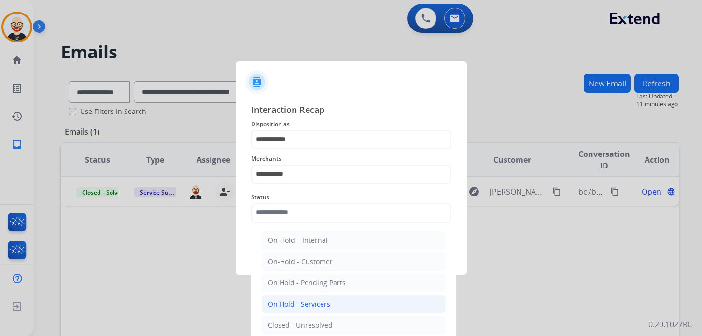
click at [310, 301] on div "On Hold - Servicers" at bounding box center [299, 304] width 62 height 10
type input "**********"
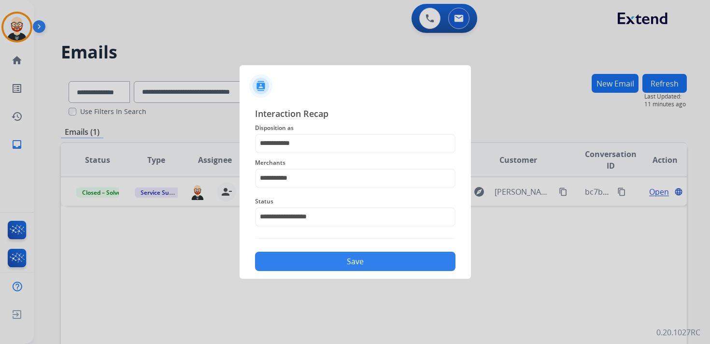
click at [319, 266] on button "Save" at bounding box center [355, 261] width 200 height 19
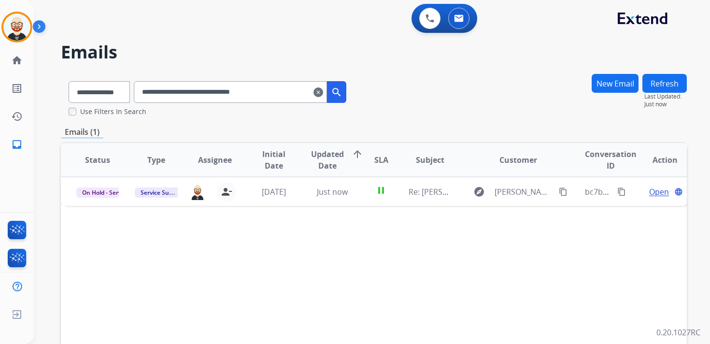
click at [323, 92] on mat-icon "clear" at bounding box center [318, 92] width 10 height 12
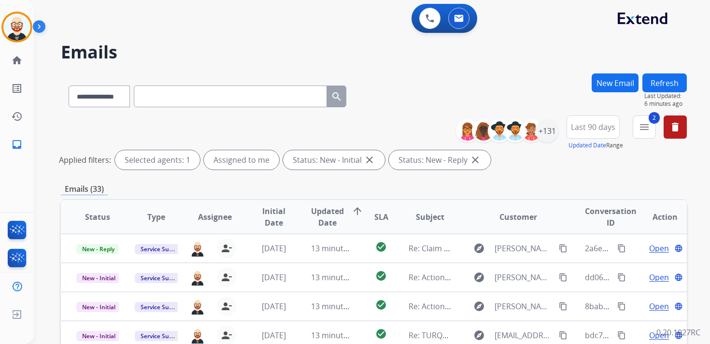
click at [596, 85] on button "New Email" at bounding box center [615, 82] width 47 height 19
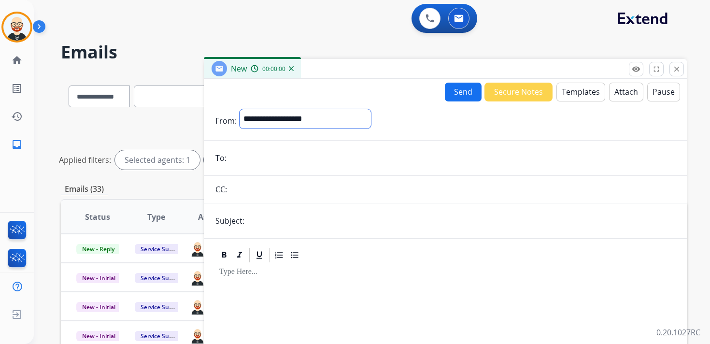
click at [314, 116] on select "**********" at bounding box center [305, 118] width 131 height 19
select select "**********"
click at [240, 109] on select "**********" at bounding box center [305, 118] width 131 height 19
click at [288, 162] on input "email" at bounding box center [452, 158] width 446 height 19
type input "**********"
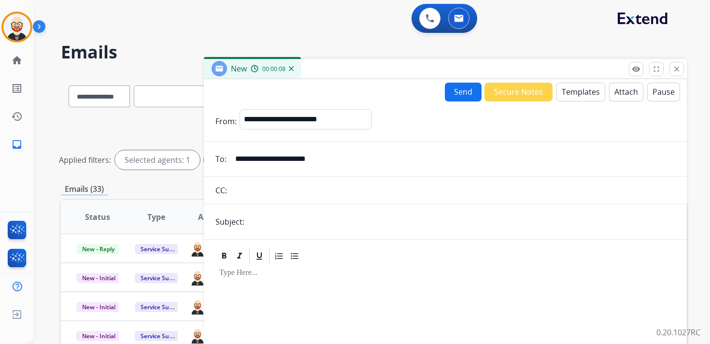
click at [302, 230] on input "text" at bounding box center [461, 221] width 428 height 19
type input "**********"
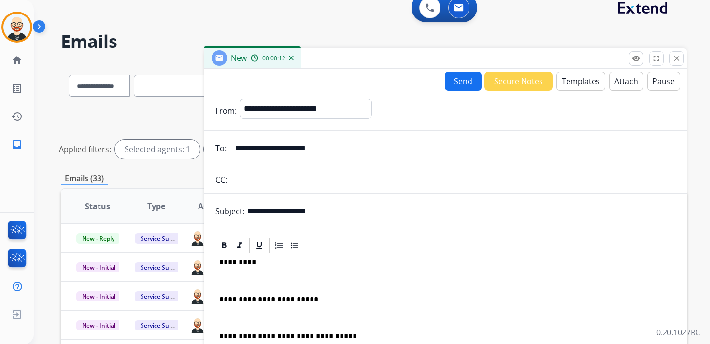
click at [287, 276] on div "**********" at bounding box center [445, 346] width 460 height 184
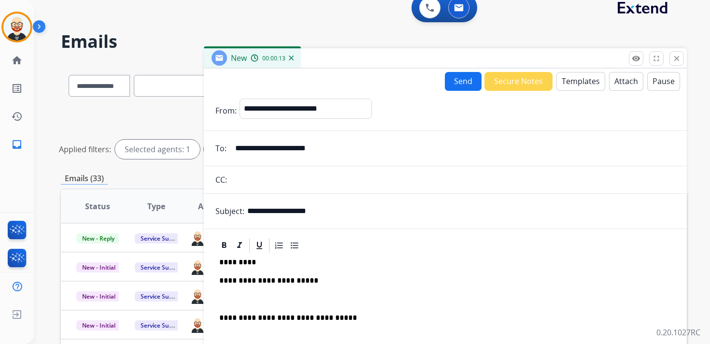
click at [279, 288] on div "**********" at bounding box center [445, 346] width 460 height 184
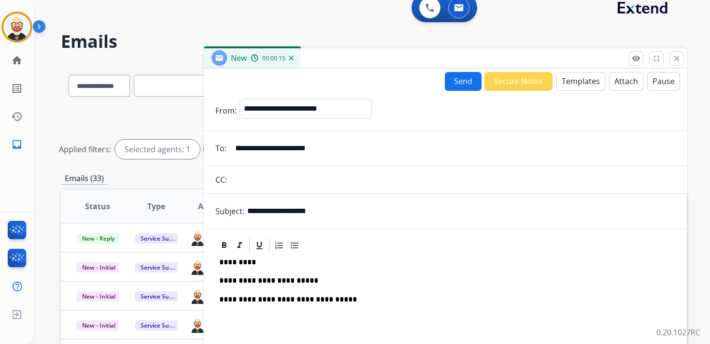
click at [267, 279] on p "**********" at bounding box center [441, 280] width 444 height 9
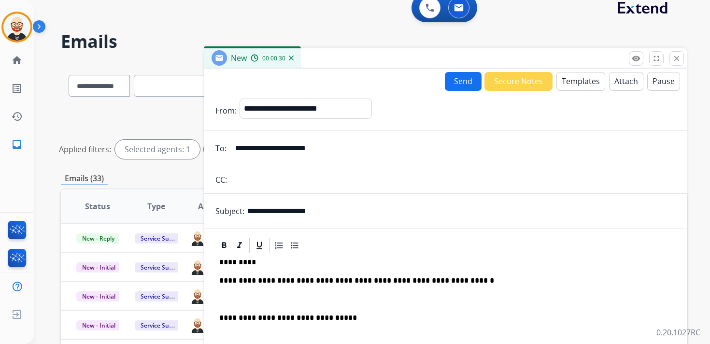
scroll to position [10, 0]
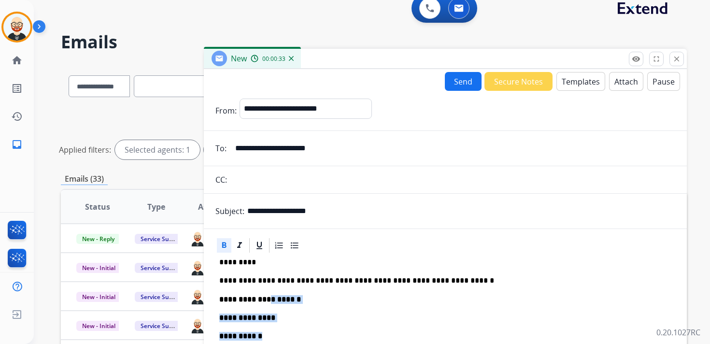
drag, startPoint x: 275, startPoint y: 337, endPoint x: 273, endPoint y: 303, distance: 33.9
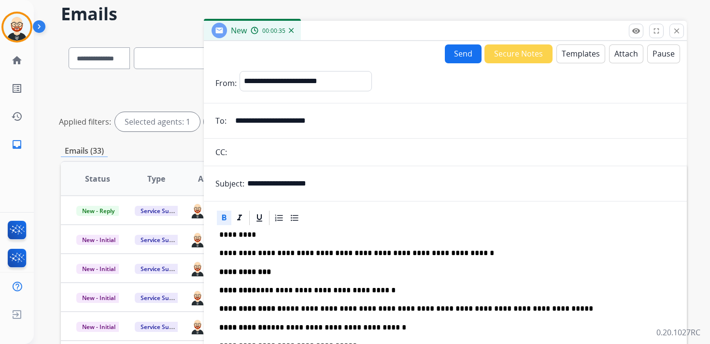
scroll to position [43, 0]
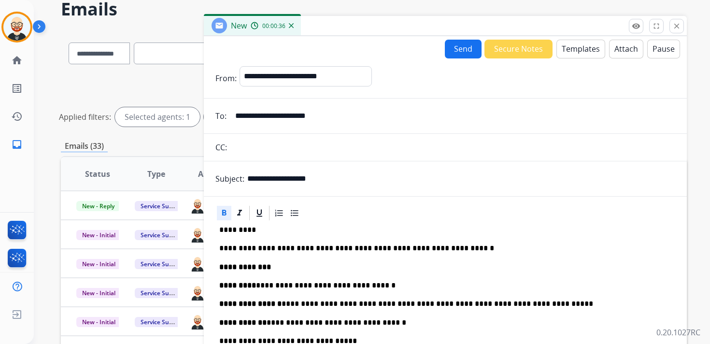
click at [251, 283] on p "**********" at bounding box center [441, 285] width 444 height 9
click at [279, 304] on p "**********" at bounding box center [441, 303] width 444 height 9
click at [260, 320] on p "**********" at bounding box center [445, 322] width 452 height 9
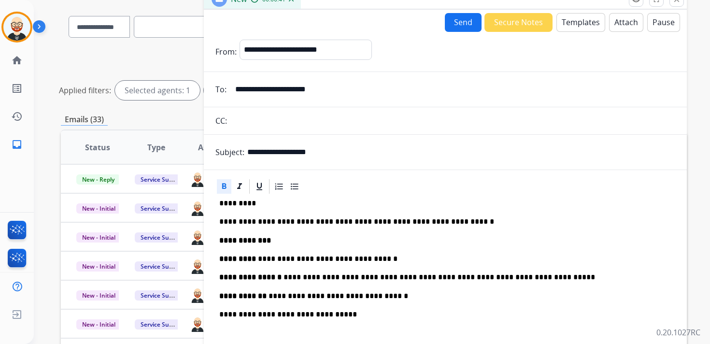
scroll to position [0, 0]
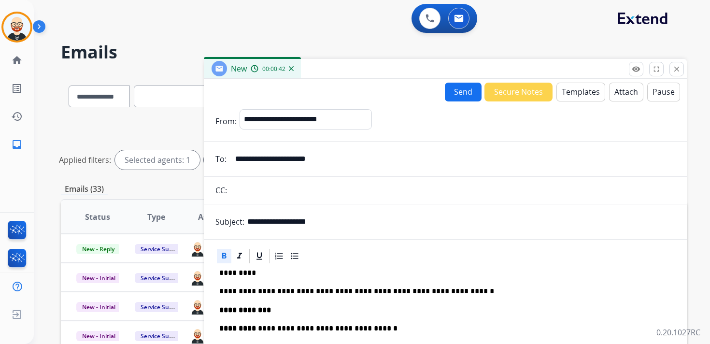
click at [309, 156] on input "**********" at bounding box center [452, 158] width 446 height 19
click at [452, 97] on button "Send" at bounding box center [463, 92] width 37 height 19
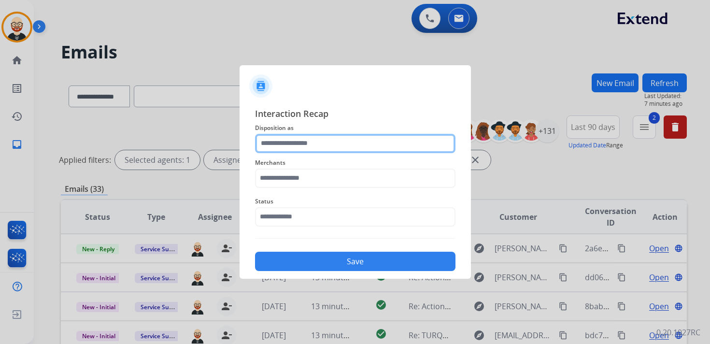
click at [306, 146] on input "text" at bounding box center [355, 143] width 200 height 19
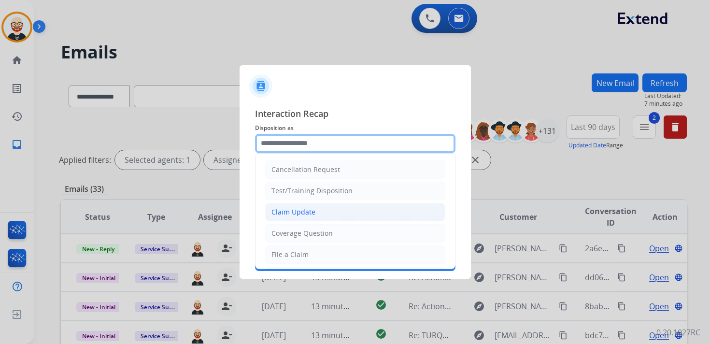
scroll to position [145, 0]
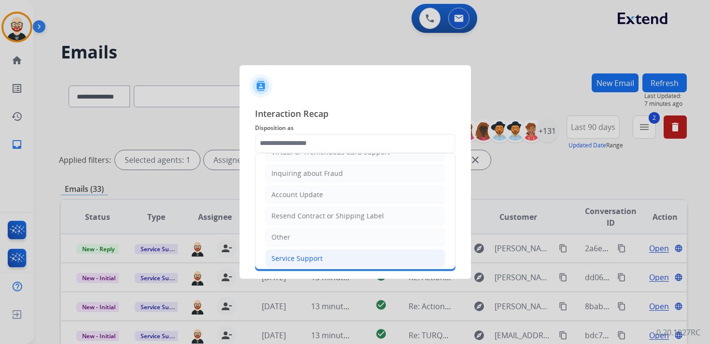
click at [296, 254] on div "Service Support" at bounding box center [296, 259] width 51 height 10
type input "**********"
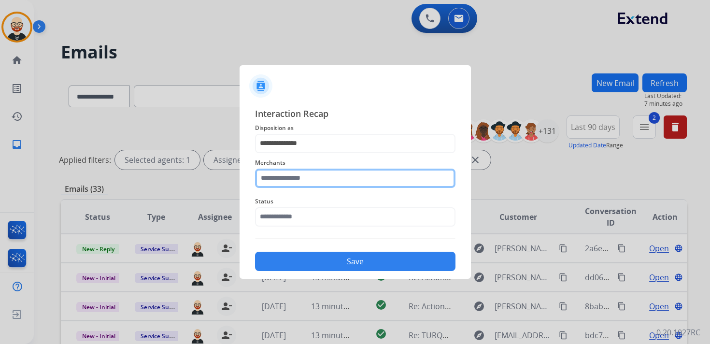
click at [286, 179] on input "text" at bounding box center [355, 178] width 200 height 19
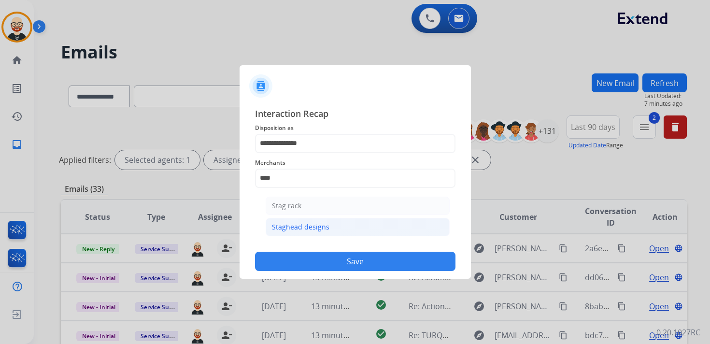
click at [299, 225] on div "Staghead designs" at bounding box center [300, 227] width 57 height 10
type input "**********"
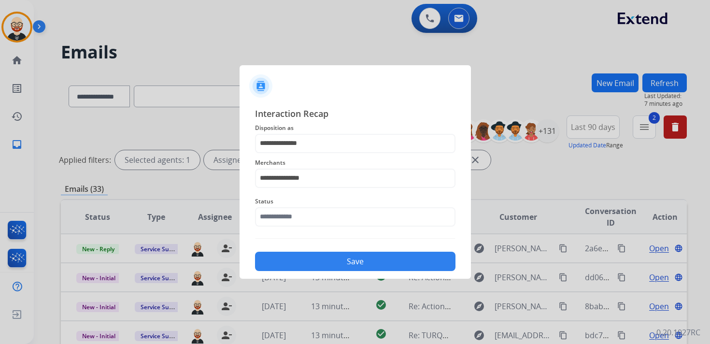
click at [293, 230] on div "Status" at bounding box center [355, 211] width 200 height 39
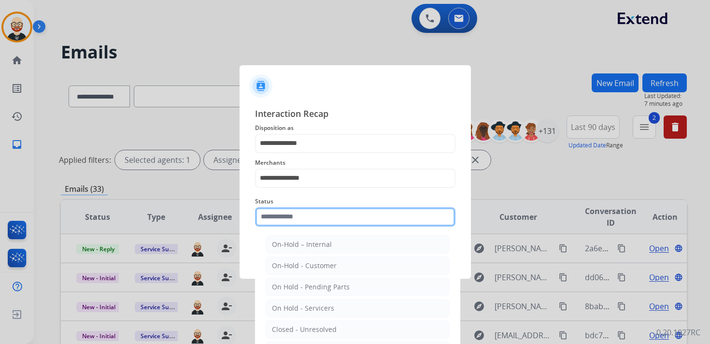
click at [293, 216] on input "text" at bounding box center [355, 216] width 200 height 19
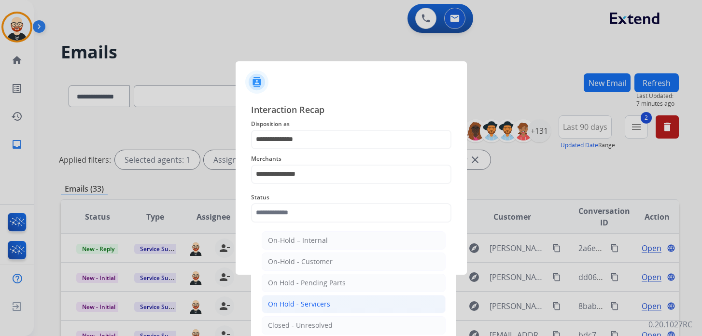
click at [309, 302] on div "On Hold - Servicers" at bounding box center [299, 304] width 62 height 10
type input "**********"
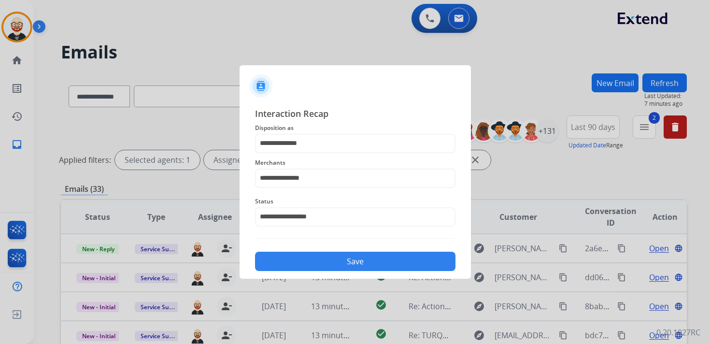
click at [305, 262] on button "Save" at bounding box center [355, 261] width 200 height 19
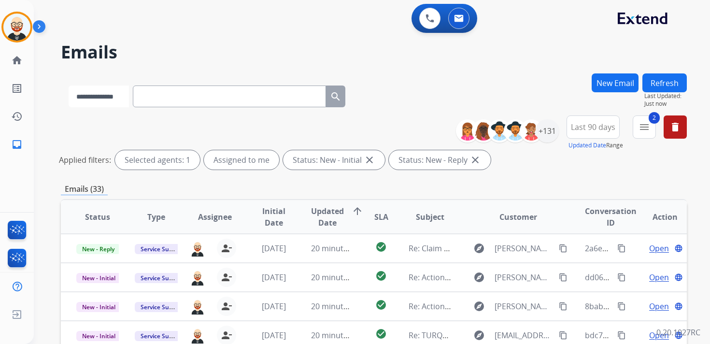
click at [104, 98] on select "**********" at bounding box center [99, 96] width 60 height 22
select select "**********"
click at [69, 85] on select "**********" at bounding box center [99, 96] width 60 height 22
click at [165, 94] on input "text" at bounding box center [230, 96] width 193 height 22
paste input "**********"
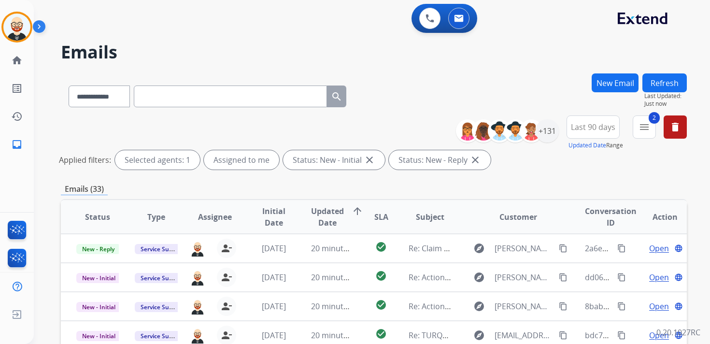
type input "**********"
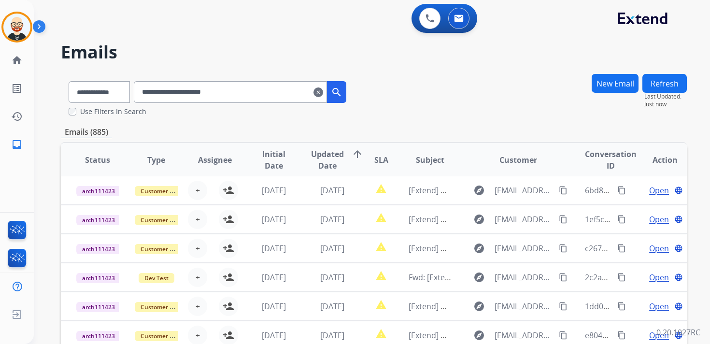
scroll to position [172, 0]
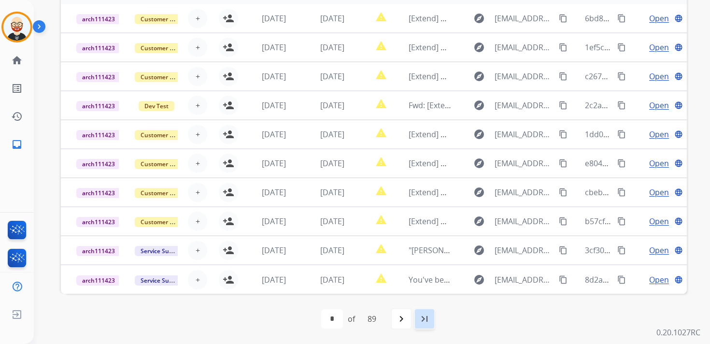
click at [427, 316] on mat-icon "last_page" at bounding box center [425, 319] width 12 height 12
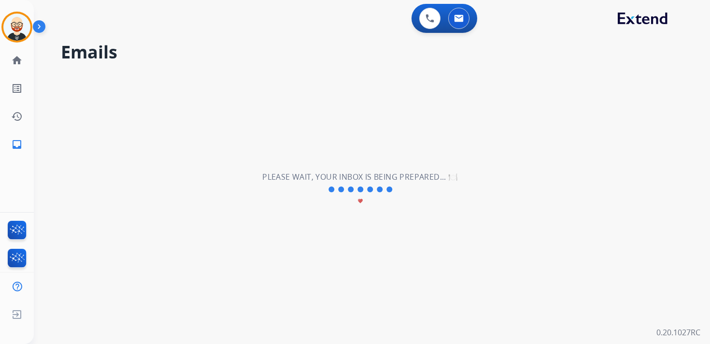
scroll to position [0, 0]
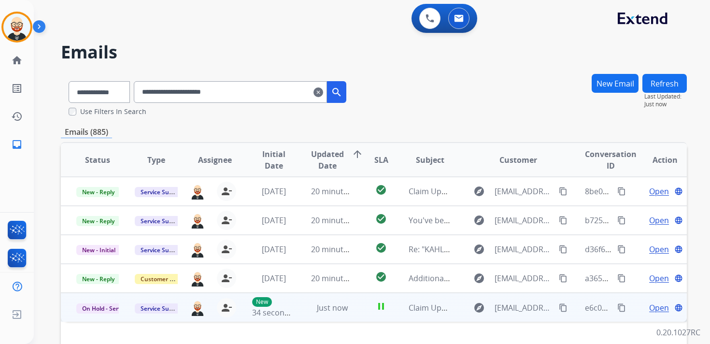
click at [619, 309] on button "content_copy" at bounding box center [622, 308] width 12 height 12
click at [617, 307] on mat-icon "content_copy" at bounding box center [621, 307] width 9 height 9
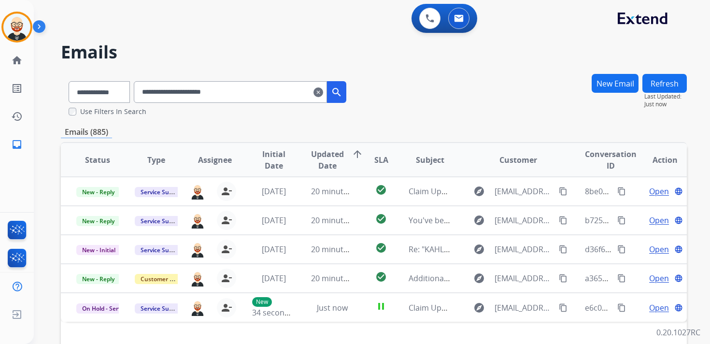
click at [323, 91] on mat-icon "clear" at bounding box center [318, 92] width 10 height 12
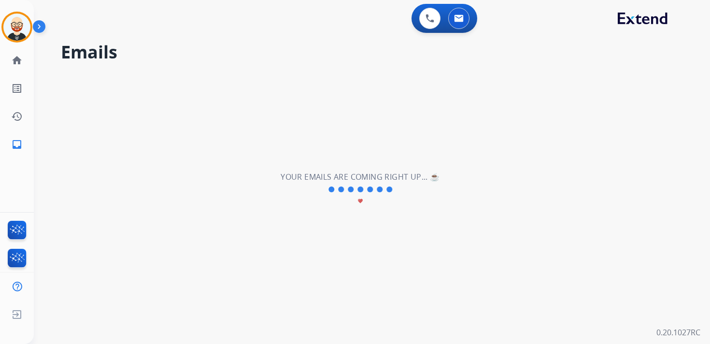
select select "**********"
select select "*"
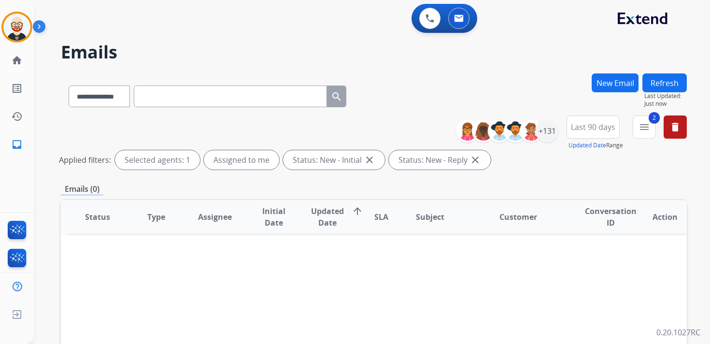
click at [670, 84] on button "Refresh" at bounding box center [664, 82] width 44 height 19
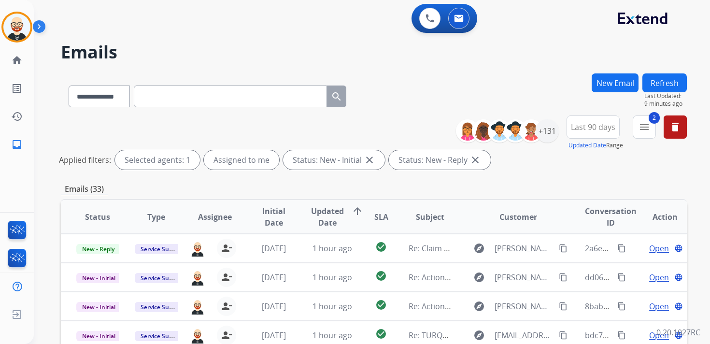
click at [676, 81] on button "Refresh" at bounding box center [664, 82] width 44 height 19
click at [669, 88] on button "Refresh" at bounding box center [664, 82] width 44 height 19
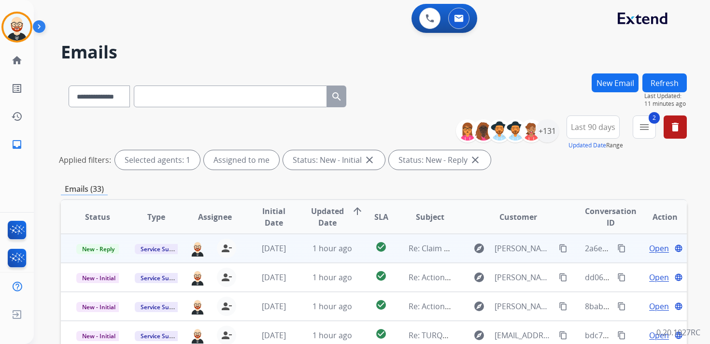
click at [649, 249] on span "Open" at bounding box center [659, 248] width 20 height 12
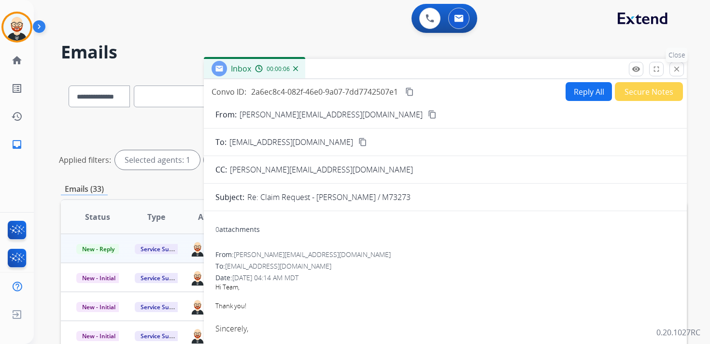
click at [674, 69] on mat-icon "close" at bounding box center [676, 69] width 9 height 9
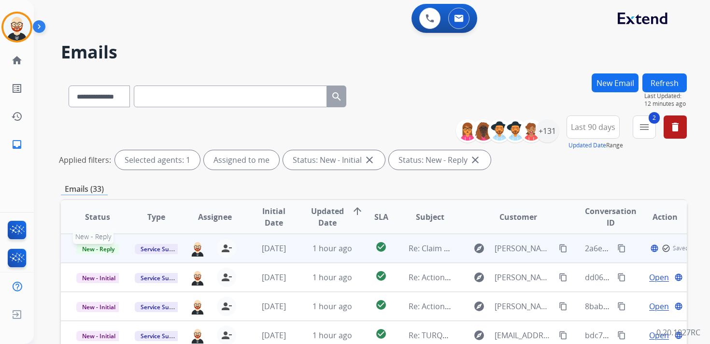
click at [94, 252] on span "New - Reply" at bounding box center [98, 249] width 44 height 10
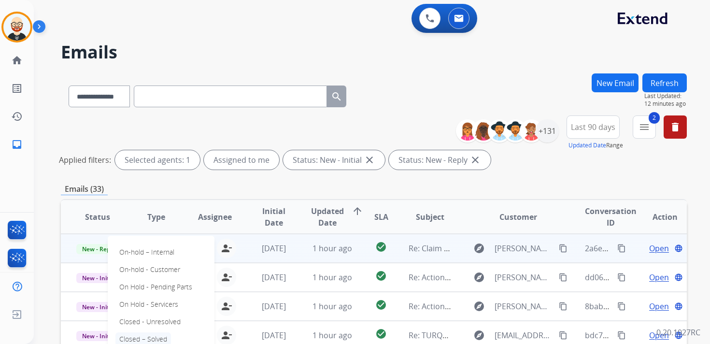
click at [156, 335] on p "Closed – Solved" at bounding box center [143, 339] width 56 height 14
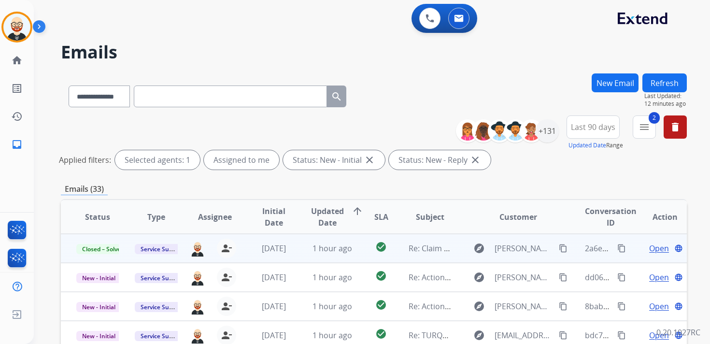
click at [650, 79] on button "Refresh" at bounding box center [664, 82] width 44 height 19
click at [651, 249] on span "Open" at bounding box center [659, 248] width 20 height 12
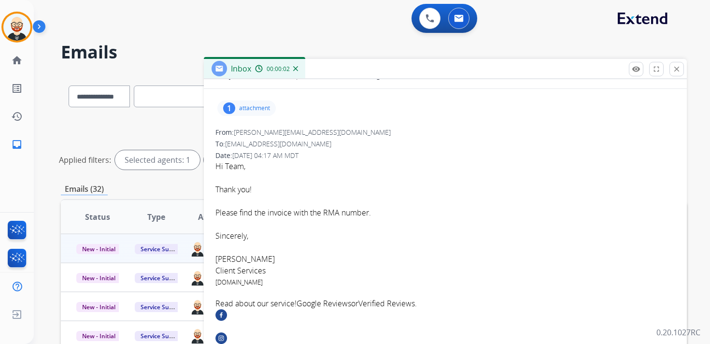
scroll to position [121, 0]
click at [249, 108] on p "attachment" at bounding box center [254, 109] width 31 height 8
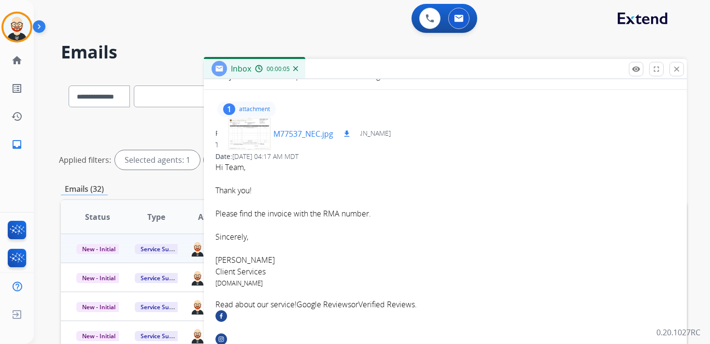
click at [262, 135] on div at bounding box center [249, 134] width 48 height 34
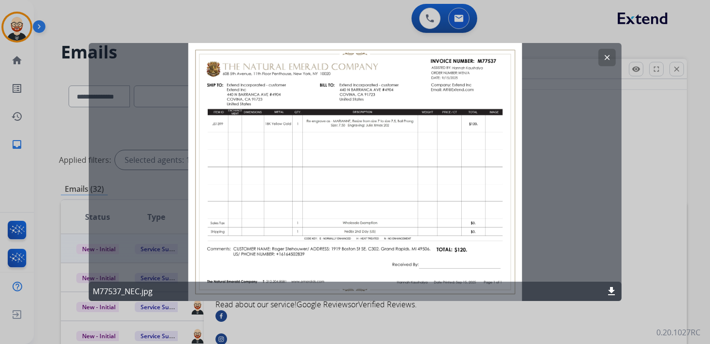
click at [608, 55] on mat-icon "clear" at bounding box center [606, 57] width 9 height 9
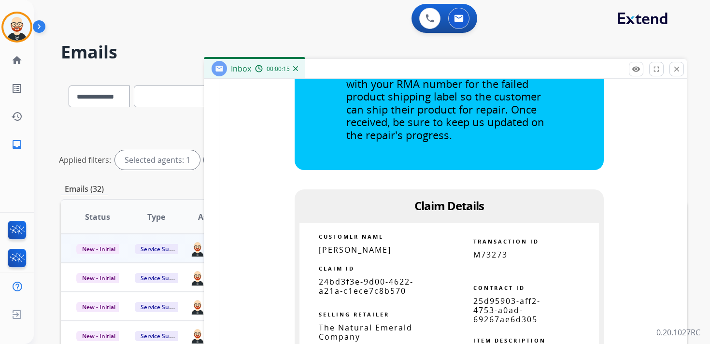
scroll to position [674, 0]
click at [357, 283] on span "24bd3f3e-9d00-4622-a21a-c1ece7c8b570" at bounding box center [366, 286] width 95 height 20
copy tbody
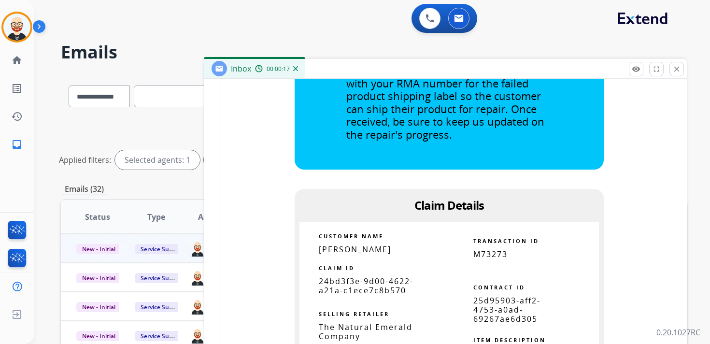
scroll to position [0, 0]
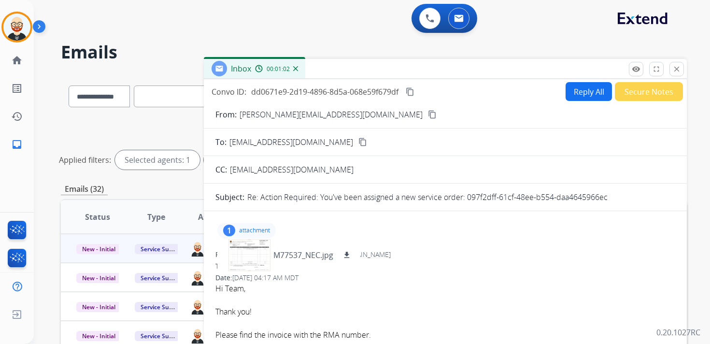
click at [413, 91] on mat-icon "content_copy" at bounding box center [410, 91] width 9 height 9
click at [579, 94] on button "Reply All" at bounding box center [589, 91] width 46 height 19
select select "**********"
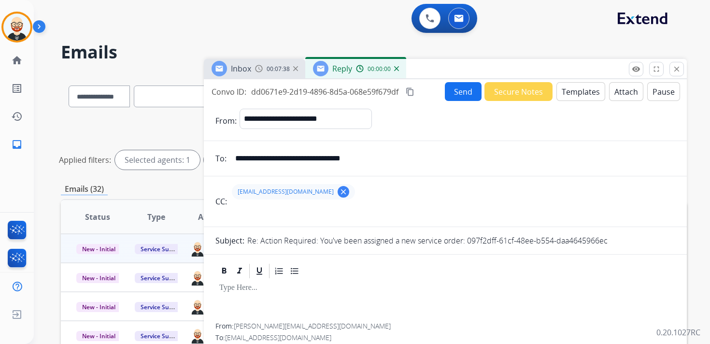
click at [273, 284] on p at bounding box center [445, 287] width 452 height 9
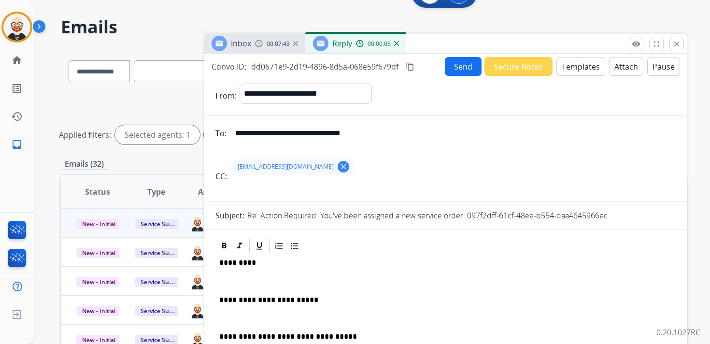
scroll to position [26, 0]
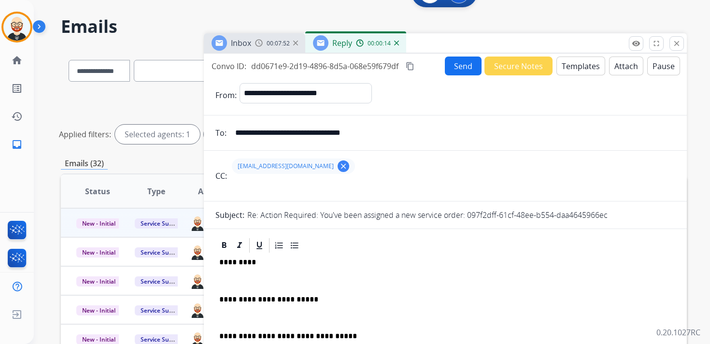
click at [310, 277] on p at bounding box center [445, 280] width 452 height 9
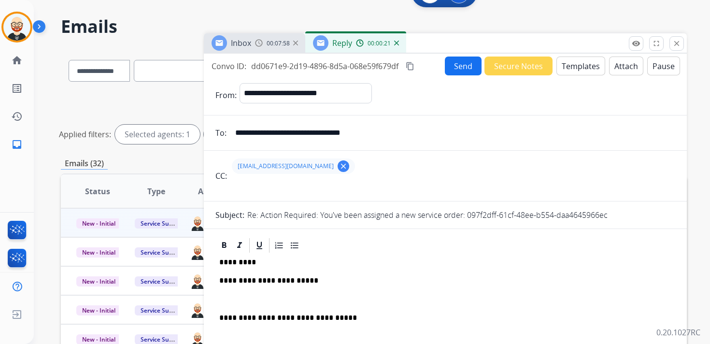
click at [265, 297] on p at bounding box center [445, 299] width 452 height 9
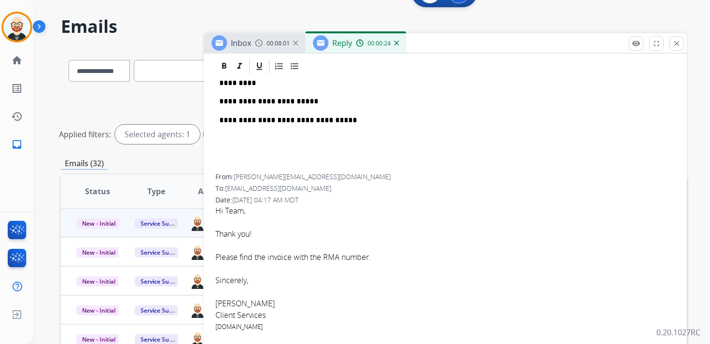
scroll to position [183, 0]
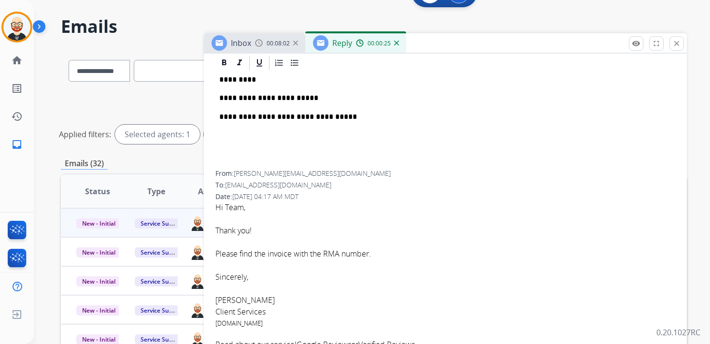
click at [236, 303] on font "[PERSON_NAME]" at bounding box center [244, 300] width 59 height 11
copy font "[PERSON_NAME]"
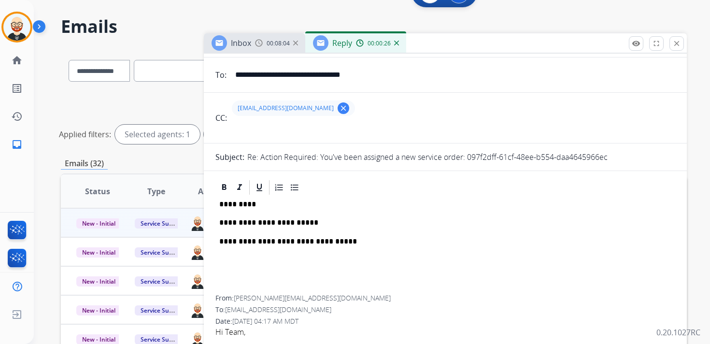
scroll to position [0, 0]
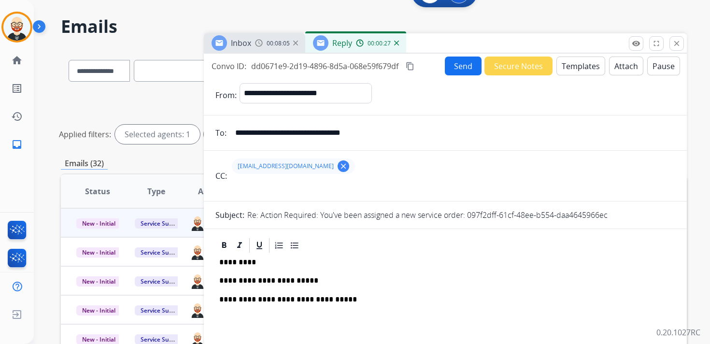
click at [234, 262] on p "*********" at bounding box center [441, 262] width 444 height 9
click at [460, 70] on button "Send" at bounding box center [463, 66] width 37 height 19
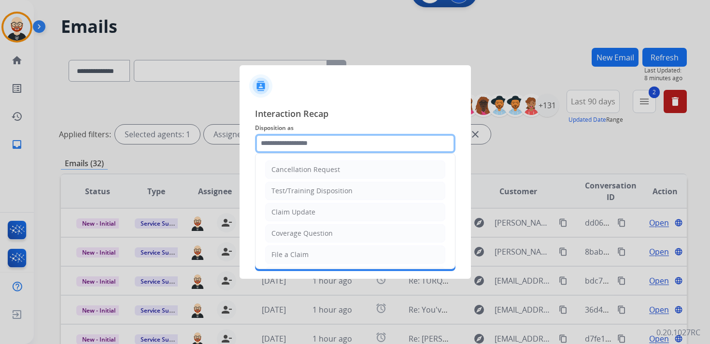
click at [285, 142] on input "text" at bounding box center [355, 143] width 200 height 19
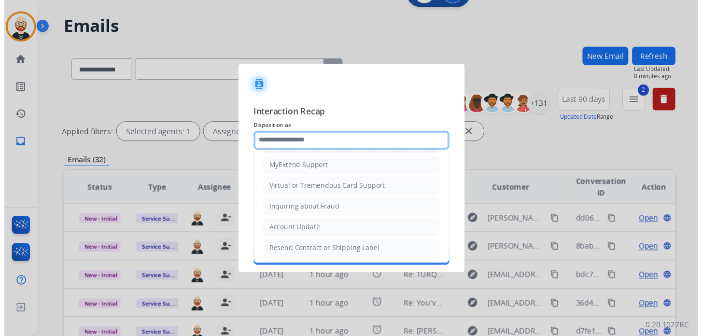
scroll to position [145, 0]
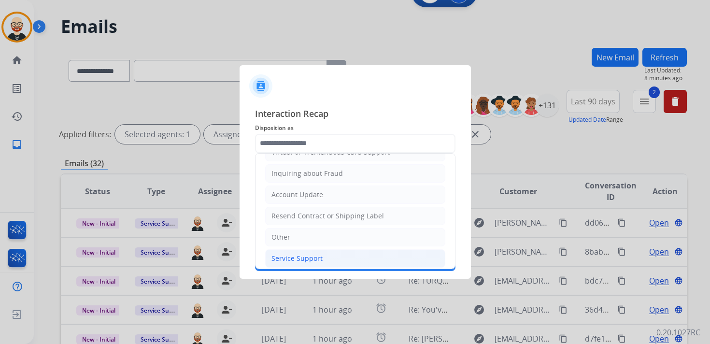
click at [297, 255] on div "Service Support" at bounding box center [296, 259] width 51 height 10
type input "**********"
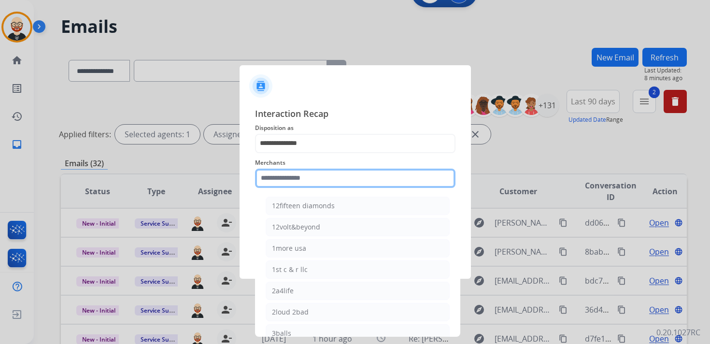
click at [286, 178] on input "text" at bounding box center [355, 178] width 200 height 19
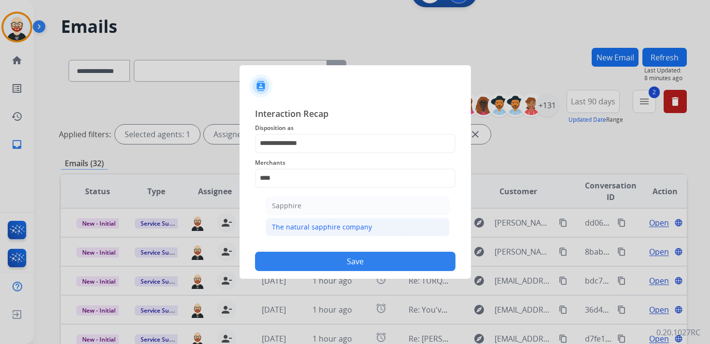
click at [286, 224] on div "The natural sapphire company" at bounding box center [322, 227] width 100 height 10
type input "**********"
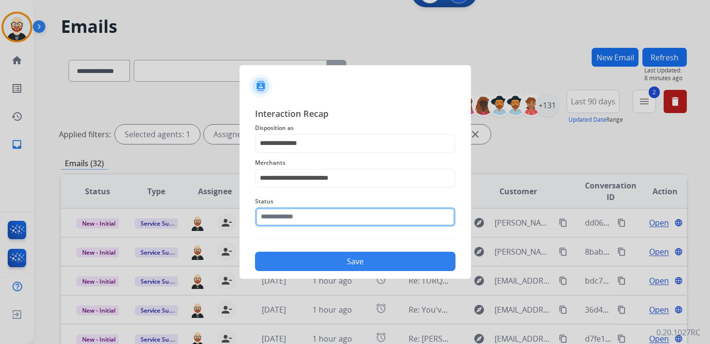
click at [286, 224] on div "Status" at bounding box center [355, 211] width 200 height 39
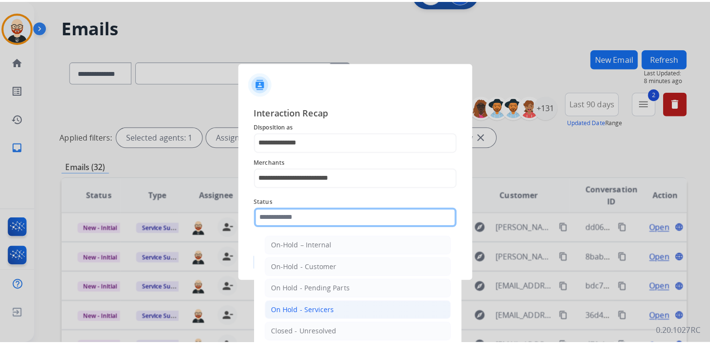
scroll to position [54, 0]
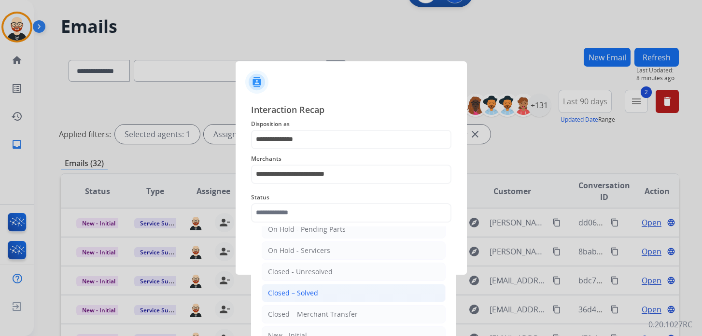
click at [297, 293] on div "Closed – Solved" at bounding box center [293, 293] width 50 height 10
type input "**********"
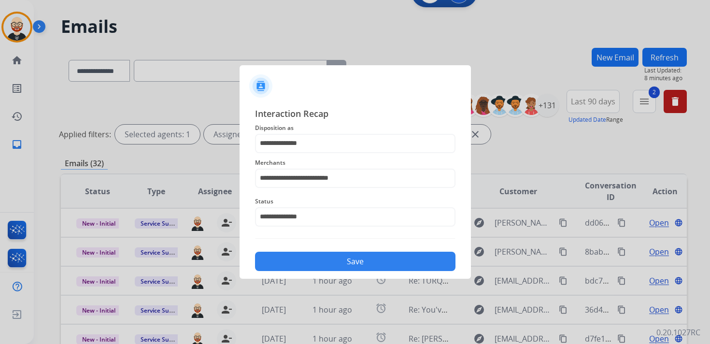
click at [358, 260] on button "Save" at bounding box center [355, 261] width 200 height 19
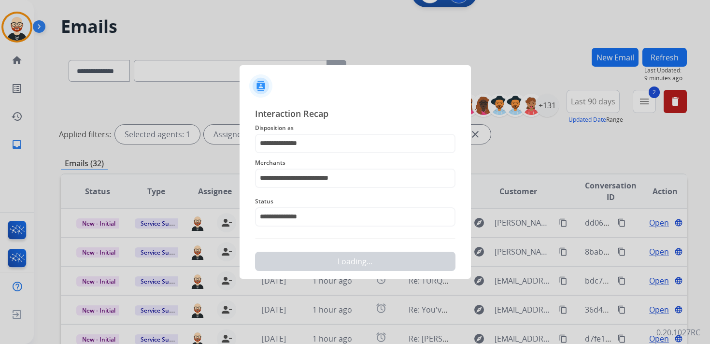
scroll to position [0, 0]
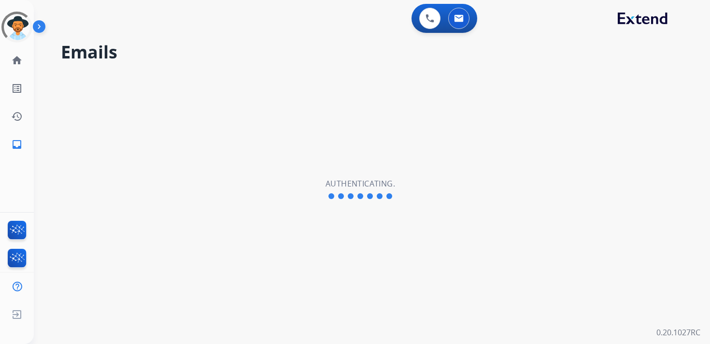
select select "**********"
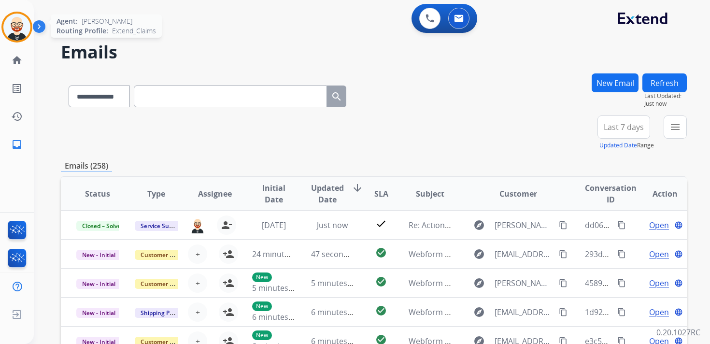
click at [17, 28] on img at bounding box center [16, 27] width 27 height 27
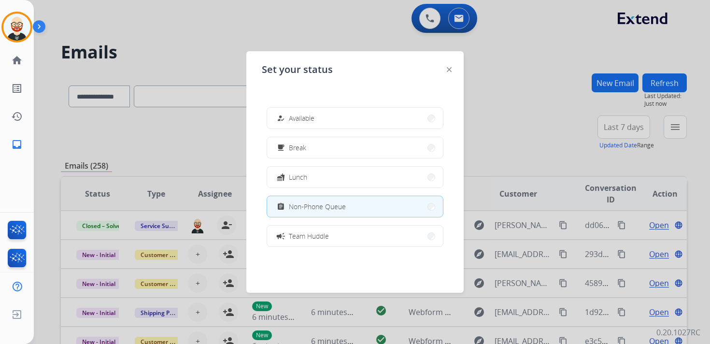
click at [332, 202] on span "Non-Phone Queue" at bounding box center [317, 206] width 57 height 10
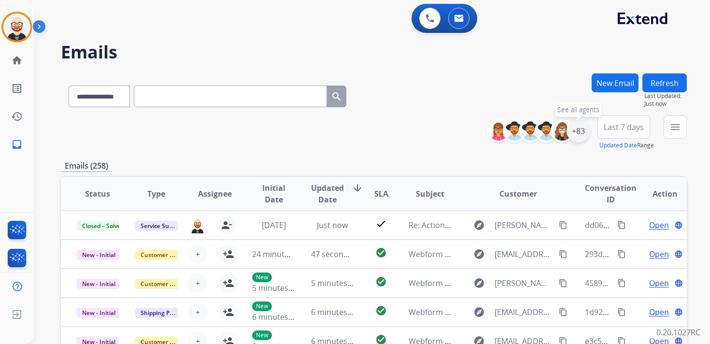
click at [577, 132] on div "+83" at bounding box center [577, 130] width 23 height 23
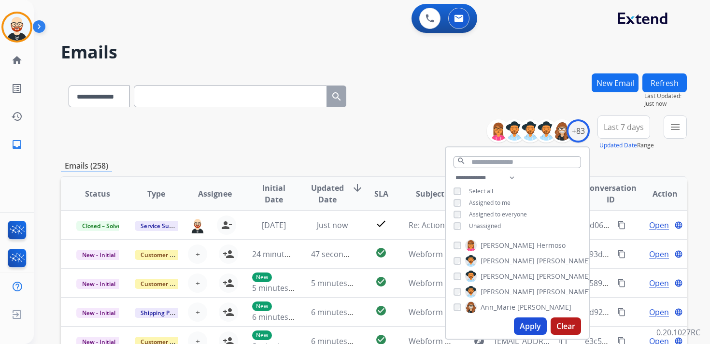
click at [490, 226] on span "Unassigned" at bounding box center [485, 226] width 32 height 8
click at [526, 325] on button "Apply" at bounding box center [530, 325] width 33 height 17
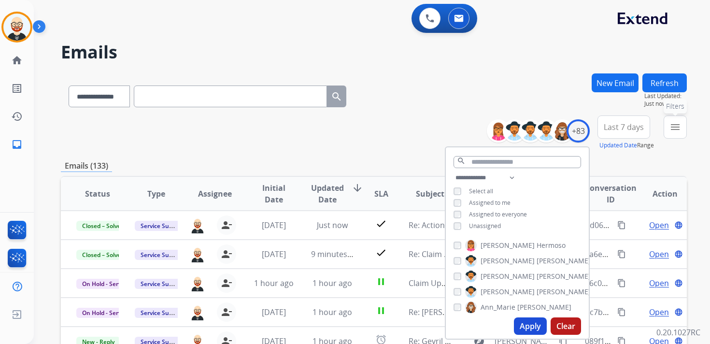
click at [666, 132] on button "menu Filters" at bounding box center [675, 126] width 23 height 23
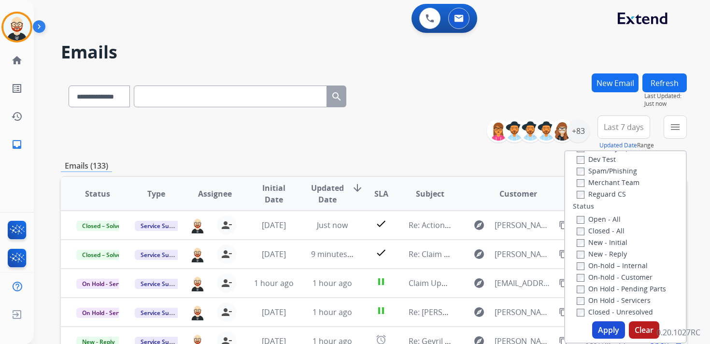
scroll to position [86, 0]
click at [588, 241] on label "New - Initial" at bounding box center [602, 240] width 51 height 9
click at [588, 252] on label "New - Reply" at bounding box center [602, 252] width 50 height 9
click at [609, 334] on button "Apply" at bounding box center [608, 329] width 33 height 17
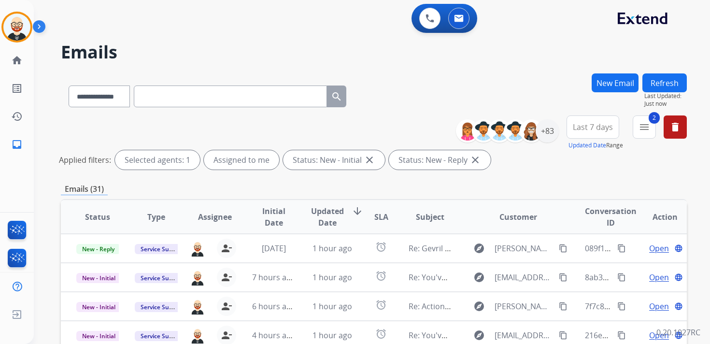
click at [589, 126] on span "Last 7 days" at bounding box center [593, 127] width 40 height 4
click at [584, 246] on div "Last 90 days" at bounding box center [589, 244] width 53 height 14
click at [328, 220] on span "Updated Date" at bounding box center [327, 216] width 33 height 23
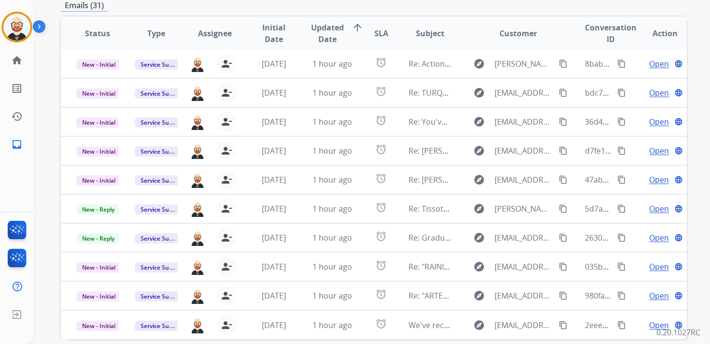
scroll to position [185, 0]
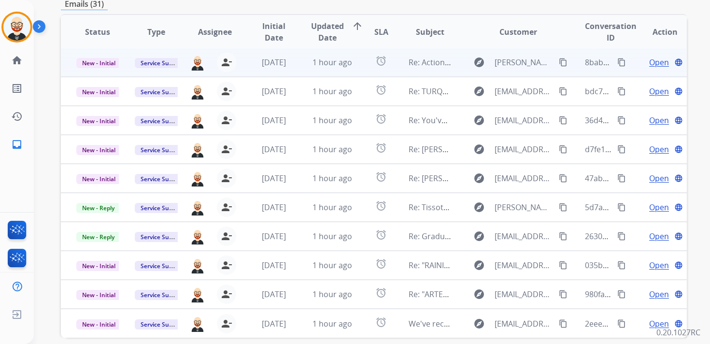
click at [649, 61] on span "Open" at bounding box center [659, 63] width 20 height 12
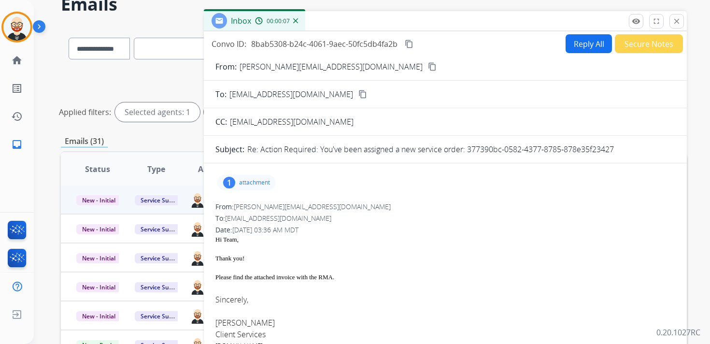
scroll to position [0, 0]
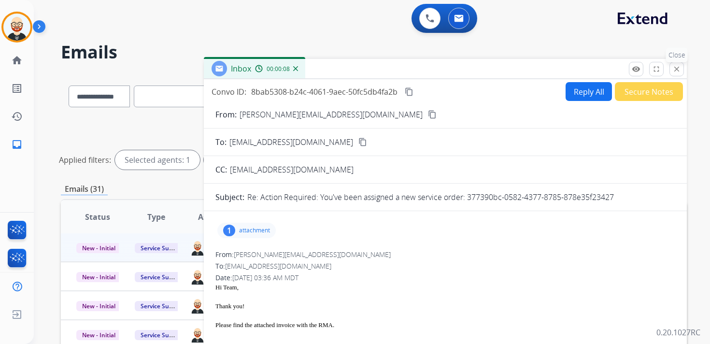
click at [674, 69] on mat-icon "close" at bounding box center [676, 69] width 9 height 9
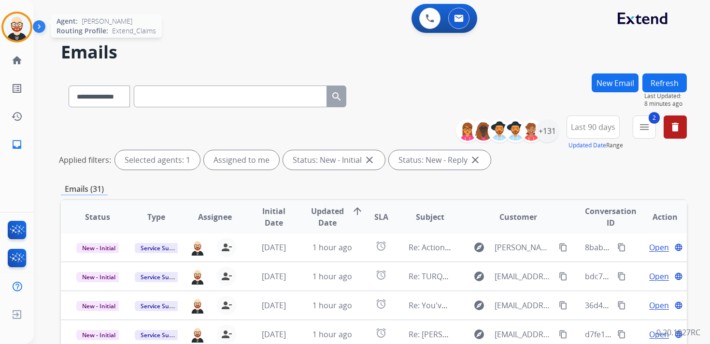
click at [16, 29] on img at bounding box center [16, 27] width 27 height 27
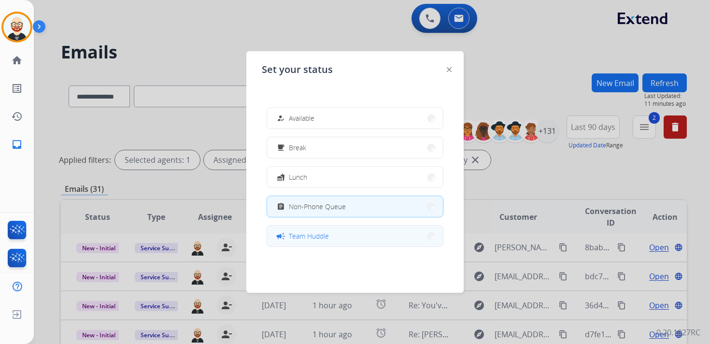
click at [313, 232] on span "Team Huddle" at bounding box center [309, 236] width 40 height 10
